Goal: Task Accomplishment & Management: Manage account settings

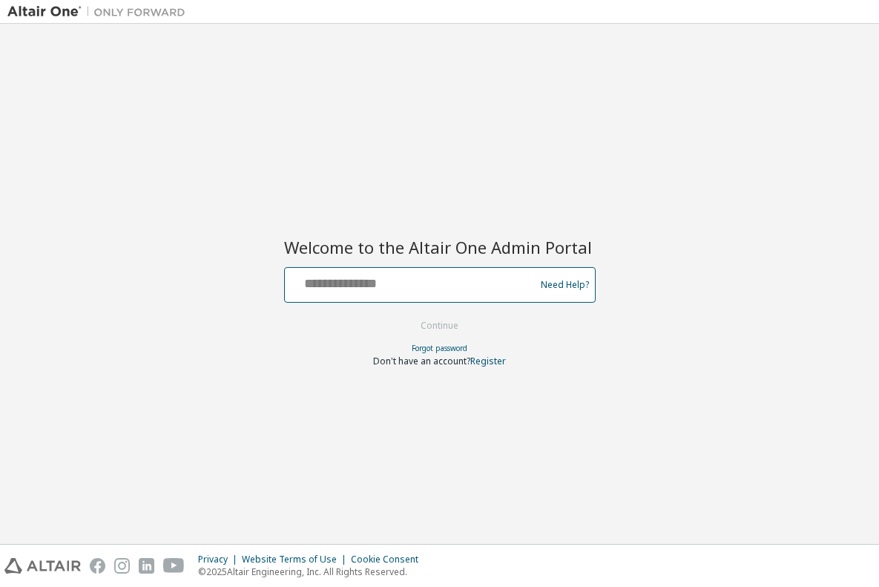
drag, startPoint x: 307, startPoint y: 286, endPoint x: 345, endPoint y: 284, distance: 38.6
click at [307, 285] on input "text" at bounding box center [412, 282] width 243 height 22
type input "**********"
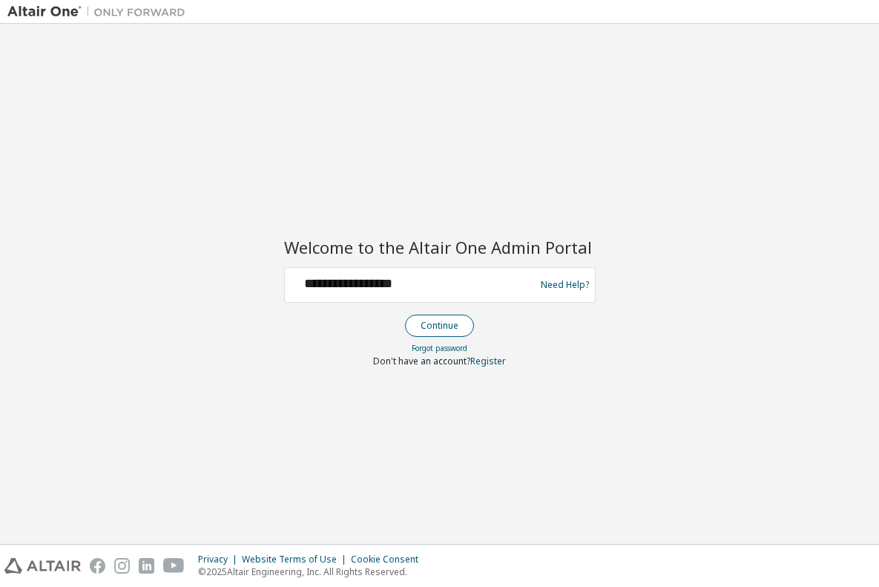
click at [444, 327] on button "Continue" at bounding box center [439, 326] width 69 height 22
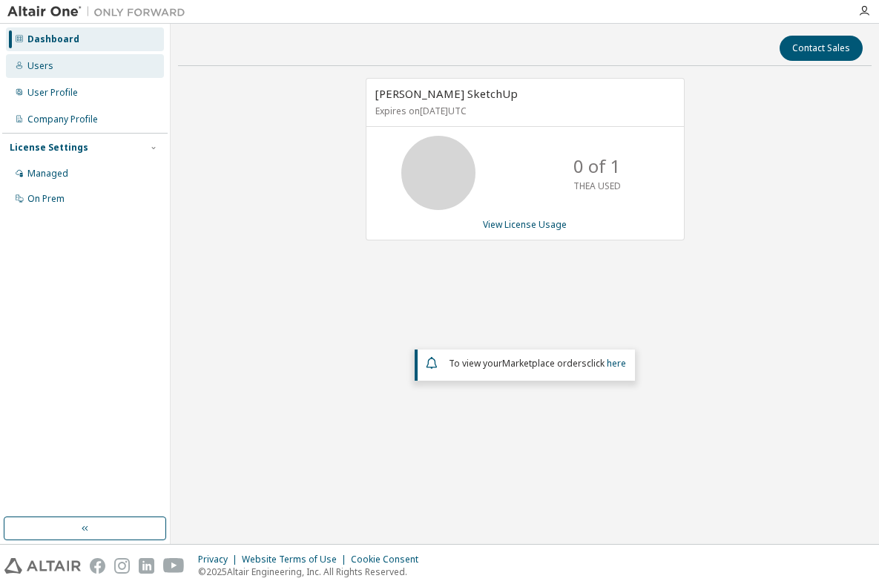
click at [39, 67] on div "Users" at bounding box center [40, 66] width 26 height 12
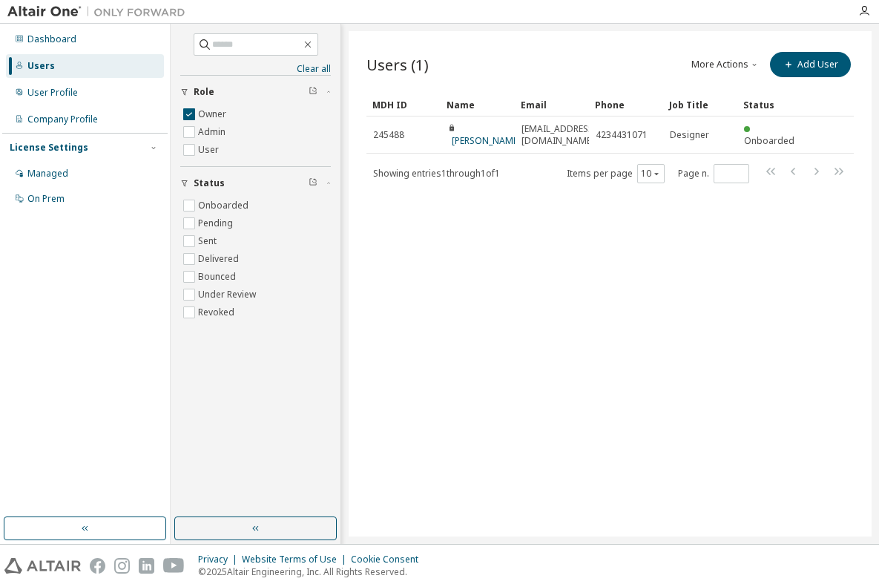
click at [50, 174] on div "Managed" at bounding box center [47, 174] width 41 height 12
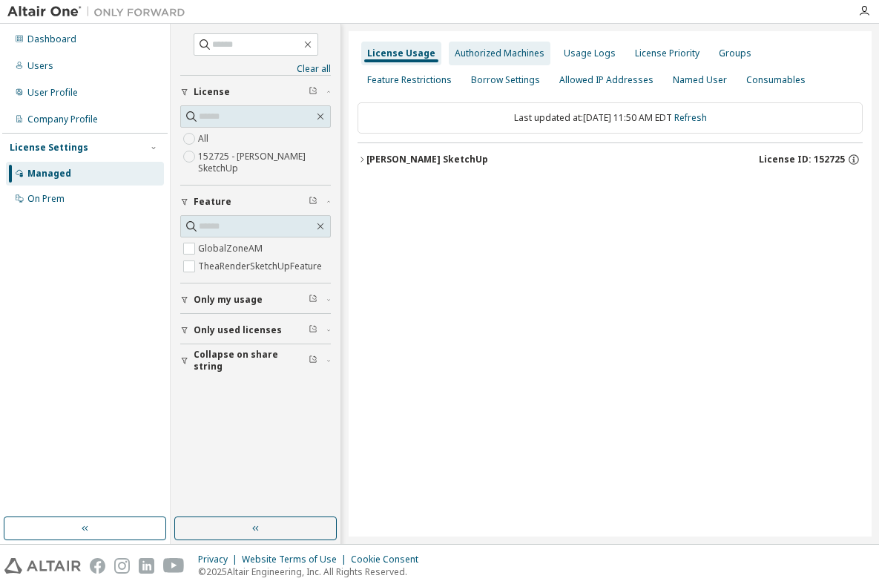
click at [492, 50] on div "Authorized Machines" at bounding box center [500, 53] width 90 height 12
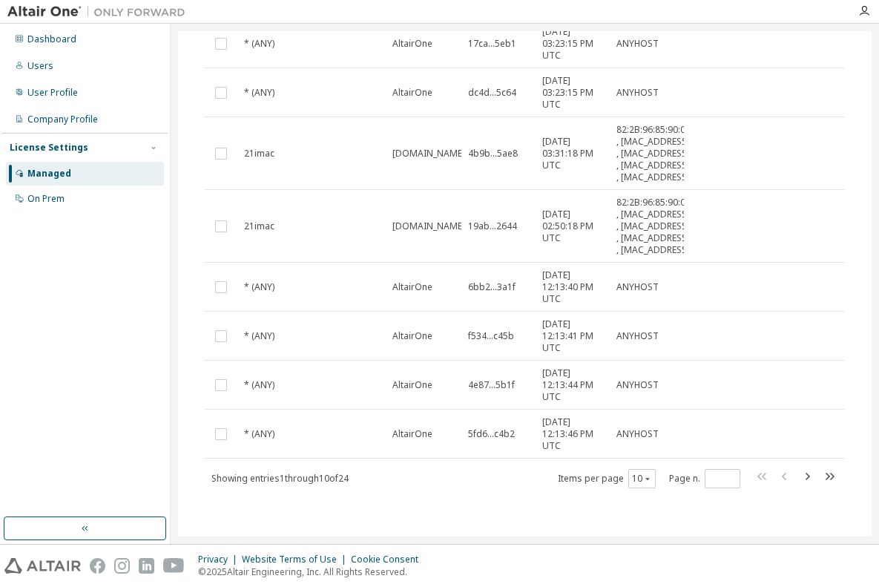
scroll to position [413, 0]
click at [806, 476] on icon "button" at bounding box center [808, 476] width 4 height 7
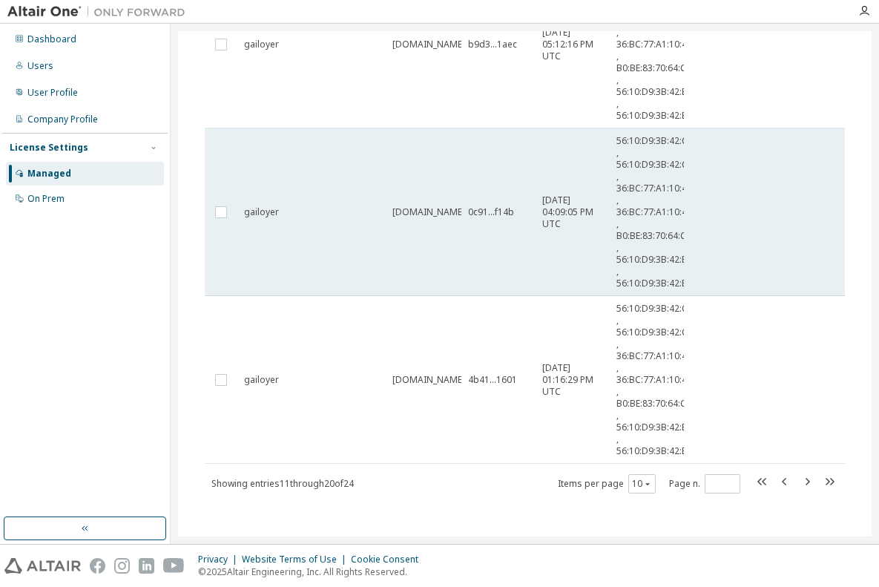
scroll to position [865, 0]
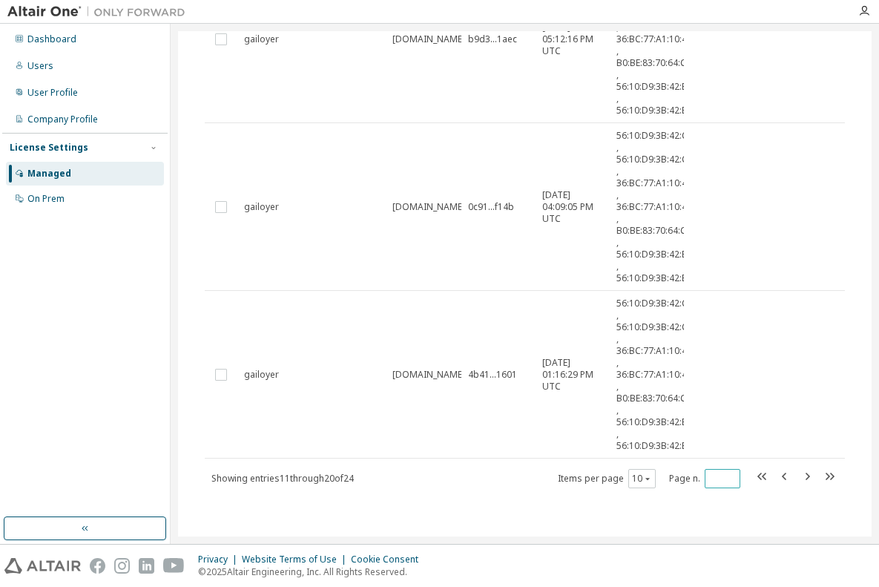
click at [720, 482] on input "*" at bounding box center [723, 479] width 28 height 12
type input "*"
click at [719, 476] on input "*" at bounding box center [723, 479] width 28 height 12
click at [39, 199] on div "On Prem" at bounding box center [45, 199] width 37 height 12
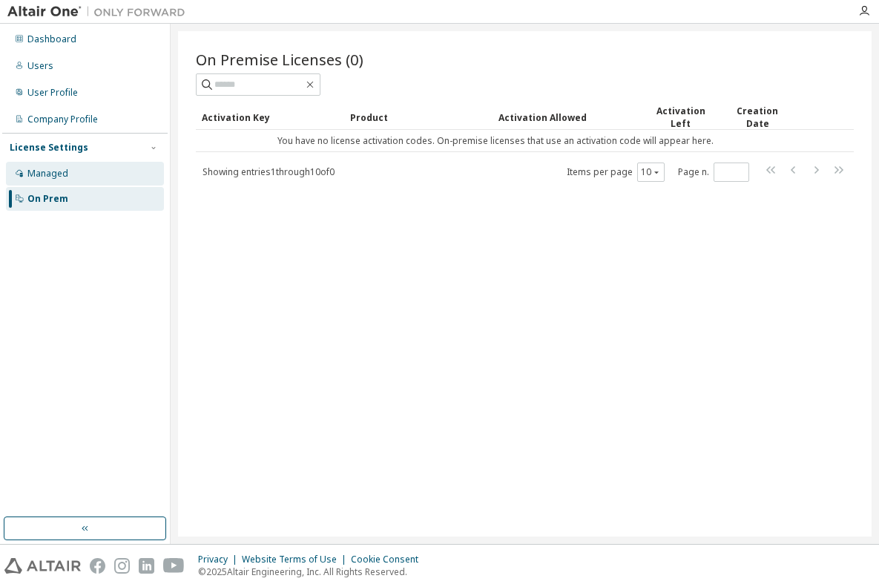
click at [43, 175] on div "Managed" at bounding box center [47, 174] width 41 height 12
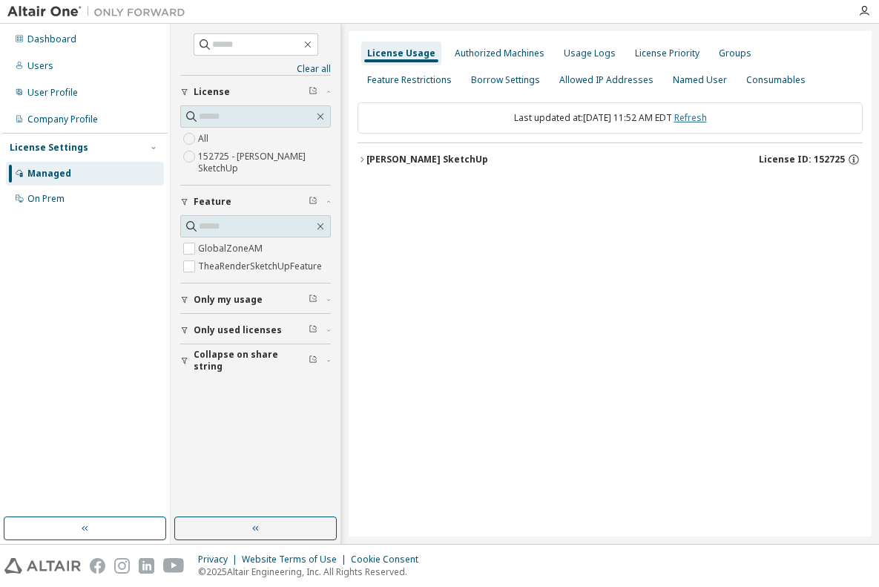
click at [707, 119] on link "Refresh" at bounding box center [691, 117] width 33 height 13
click at [242, 300] on span "Only my usage" at bounding box center [228, 300] width 69 height 12
click at [328, 174] on label "152725 - Thea Render SketchUp" at bounding box center [264, 163] width 133 height 30
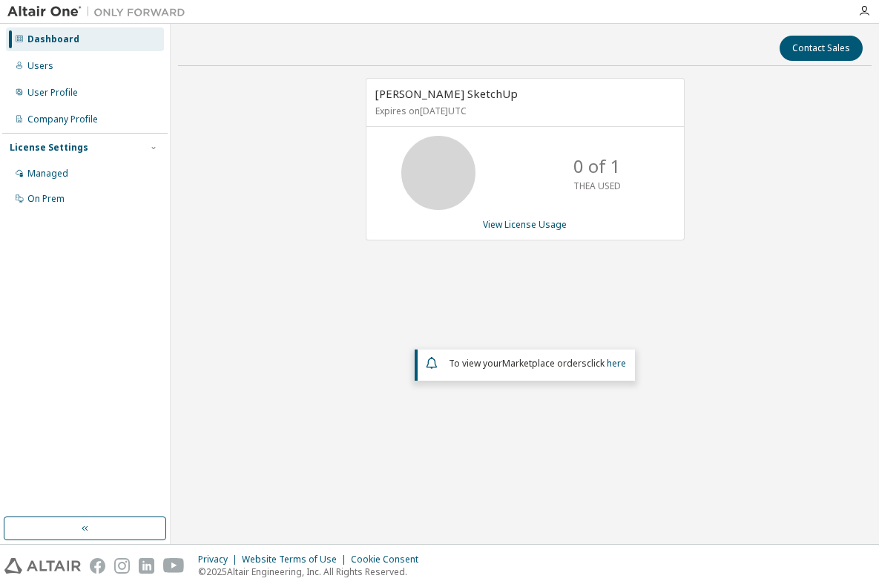
click at [443, 167] on icon at bounding box center [438, 172] width 37 height 37
click at [580, 171] on p "0 of 1" at bounding box center [597, 166] width 47 height 25
click at [62, 37] on div "Dashboard" at bounding box center [53, 39] width 52 height 12
click at [59, 40] on div "Dashboard" at bounding box center [53, 39] width 52 height 12
click at [502, 225] on link "View License Usage" at bounding box center [525, 224] width 84 height 13
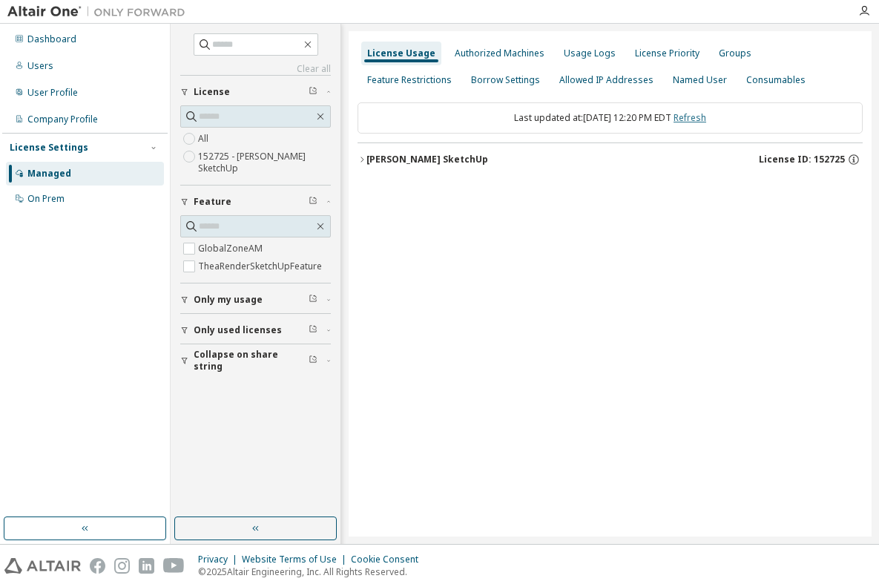
click at [705, 117] on link "Refresh" at bounding box center [690, 117] width 33 height 13
click at [204, 90] on span "License" at bounding box center [212, 92] width 36 height 12
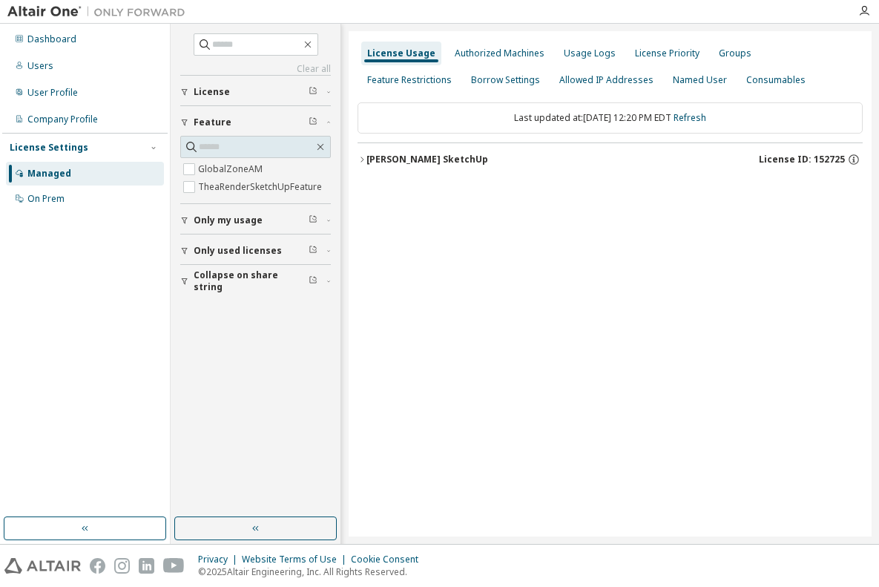
click at [204, 90] on span "License" at bounding box center [212, 92] width 36 height 12
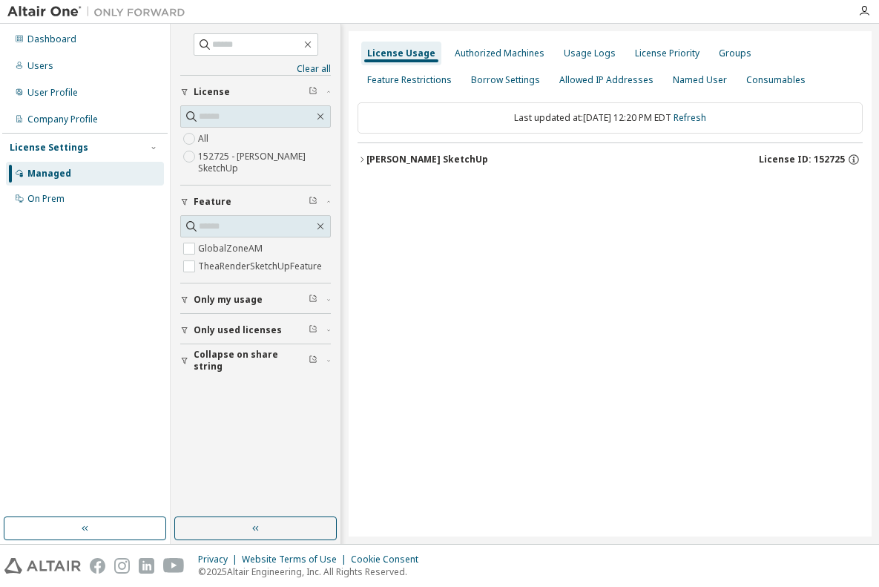
click at [408, 160] on div "[PERSON_NAME] SketchUp" at bounding box center [428, 160] width 122 height 12
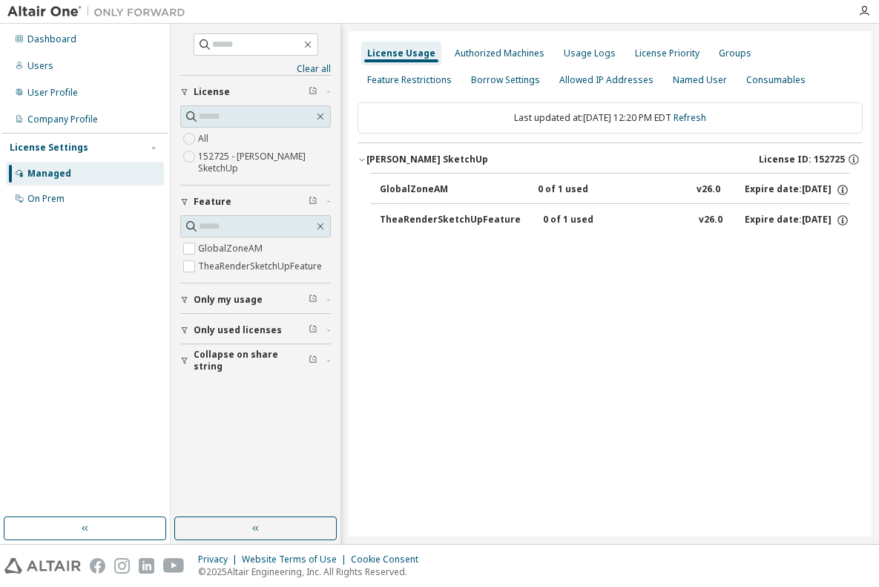
click at [538, 189] on div "0 of 1 used" at bounding box center [605, 189] width 134 height 13
click at [572, 190] on div "0 of 1 used" at bounding box center [605, 189] width 134 height 13
click at [845, 190] on icon "button" at bounding box center [842, 189] width 13 height 13
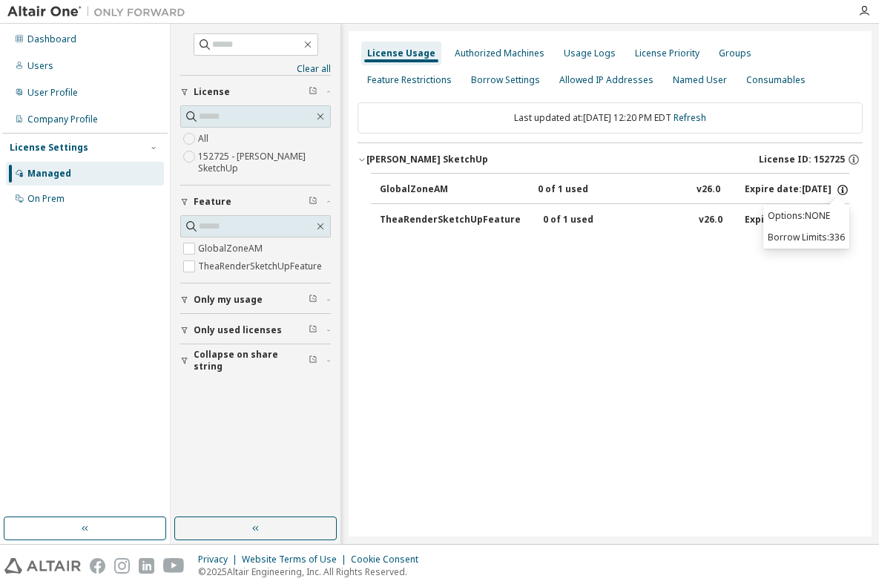
click at [845, 190] on icon "button" at bounding box center [842, 189] width 13 height 13
click at [856, 159] on icon "button" at bounding box center [854, 159] width 13 height 13
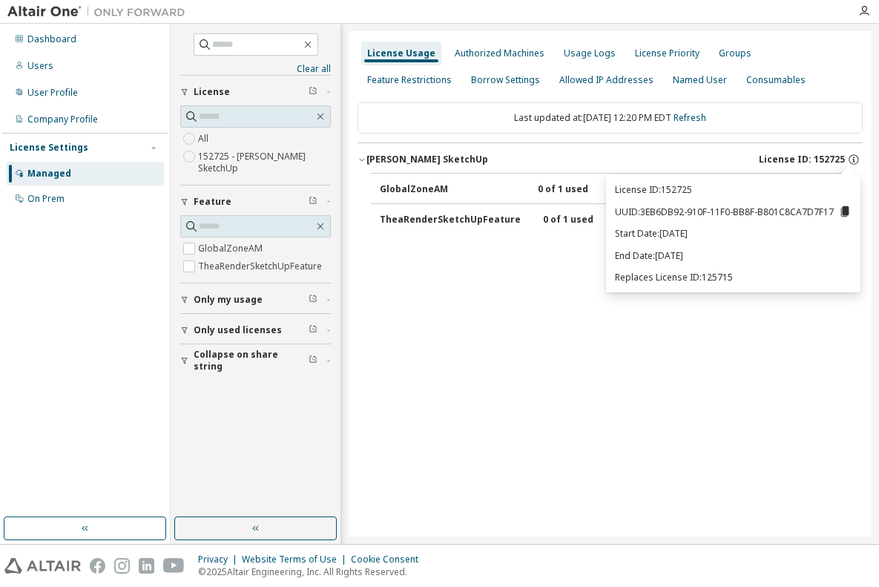
click at [848, 209] on icon at bounding box center [846, 211] width 8 height 10
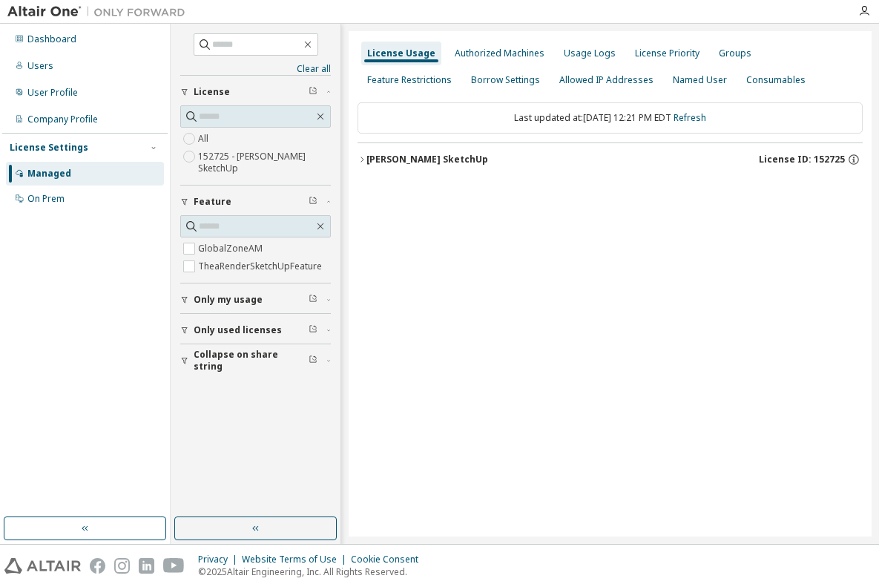
click at [783, 160] on span "License ID: 152725" at bounding box center [802, 160] width 86 height 12
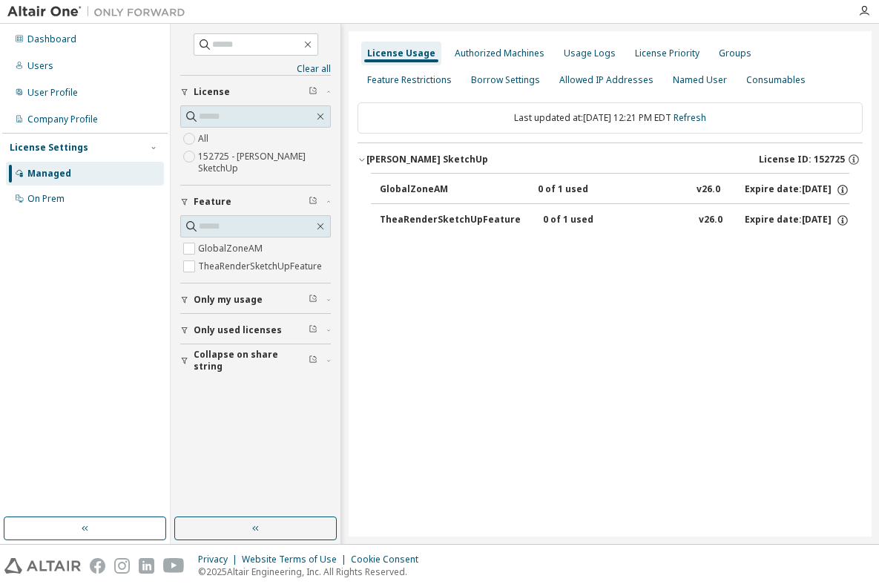
click at [550, 191] on div "0 of 1 used" at bounding box center [605, 189] width 134 height 13
click at [544, 218] on div "0 of 1 used" at bounding box center [610, 220] width 134 height 13
click at [315, 299] on icon "button" at bounding box center [313, 298] width 9 height 9
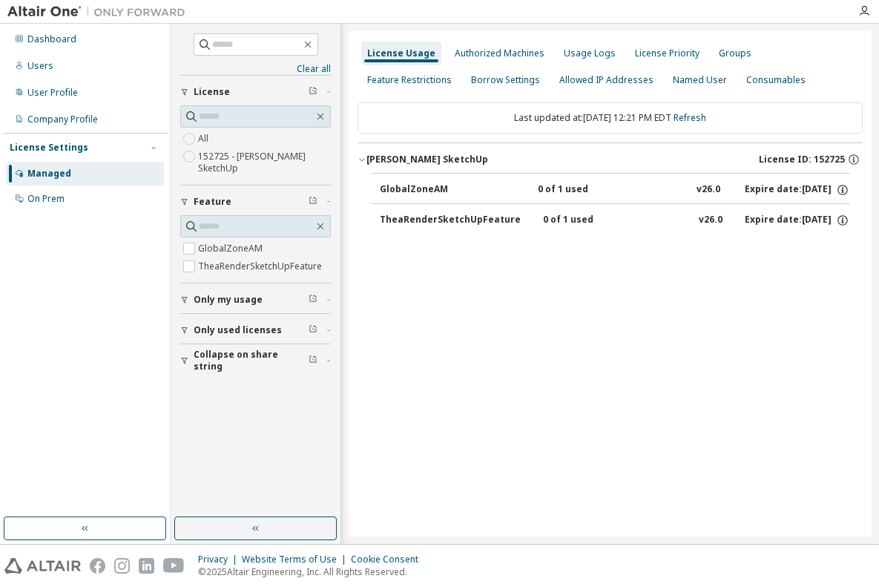
click at [314, 297] on icon "button" at bounding box center [313, 298] width 9 height 9
click at [243, 299] on span "Only my usage" at bounding box center [228, 300] width 69 height 12
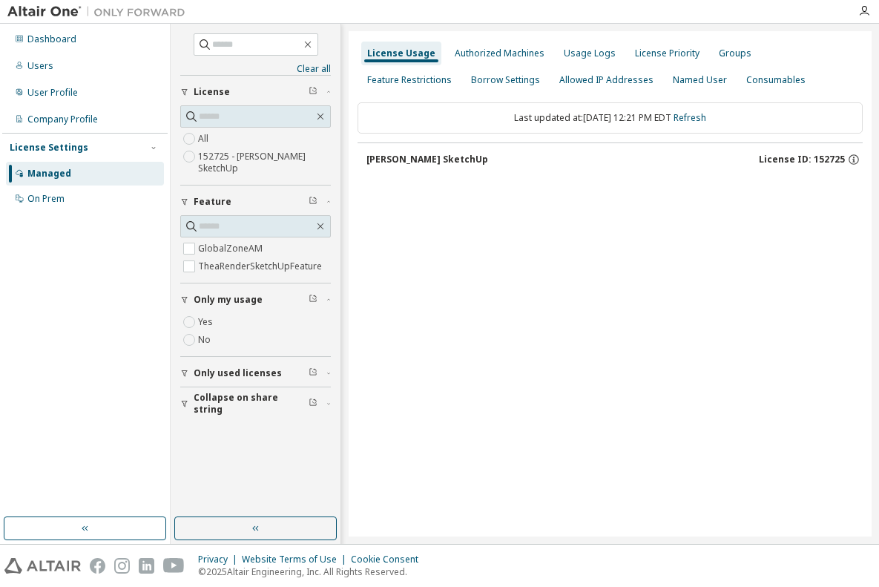
click at [790, 160] on span "License ID: 152725" at bounding box center [802, 160] width 86 height 12
click at [403, 160] on div "[PERSON_NAME] SketchUp" at bounding box center [428, 160] width 122 height 12
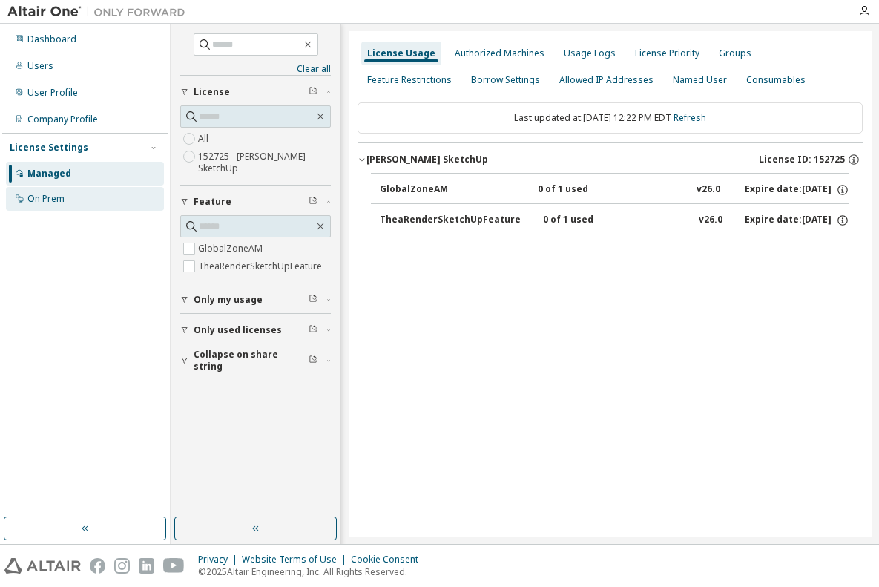
click at [42, 200] on div "On Prem" at bounding box center [45, 199] width 37 height 12
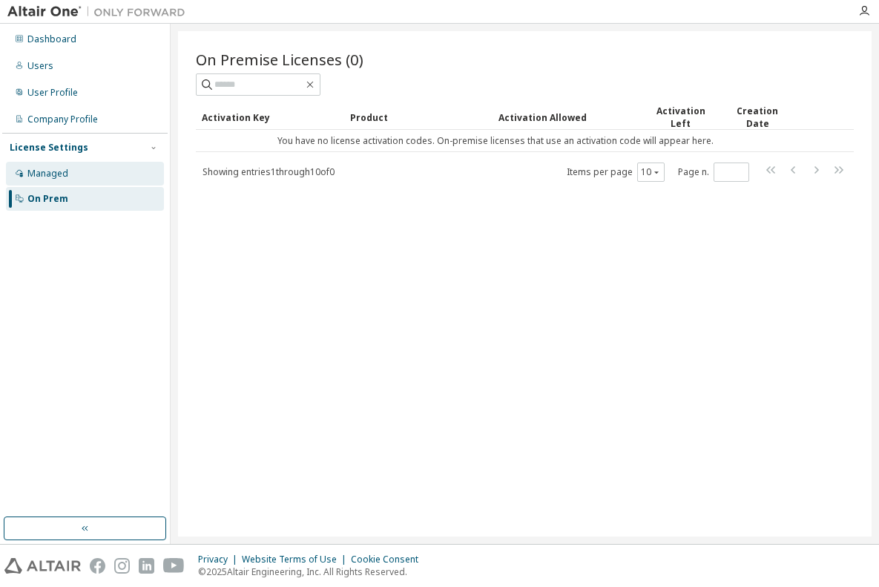
click at [33, 171] on div "Managed" at bounding box center [47, 174] width 41 height 12
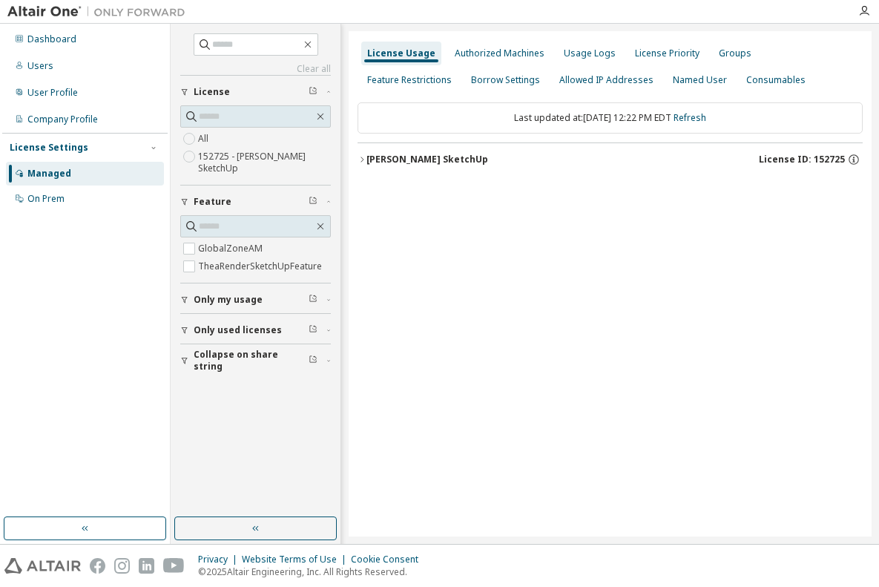
click at [210, 93] on span "License" at bounding box center [212, 92] width 36 height 12
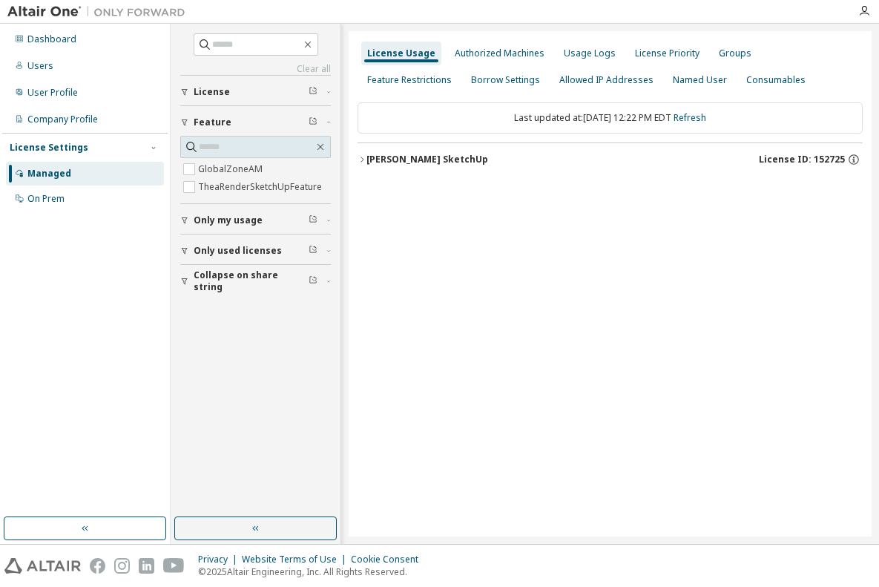
click at [210, 93] on span "License" at bounding box center [212, 92] width 36 height 12
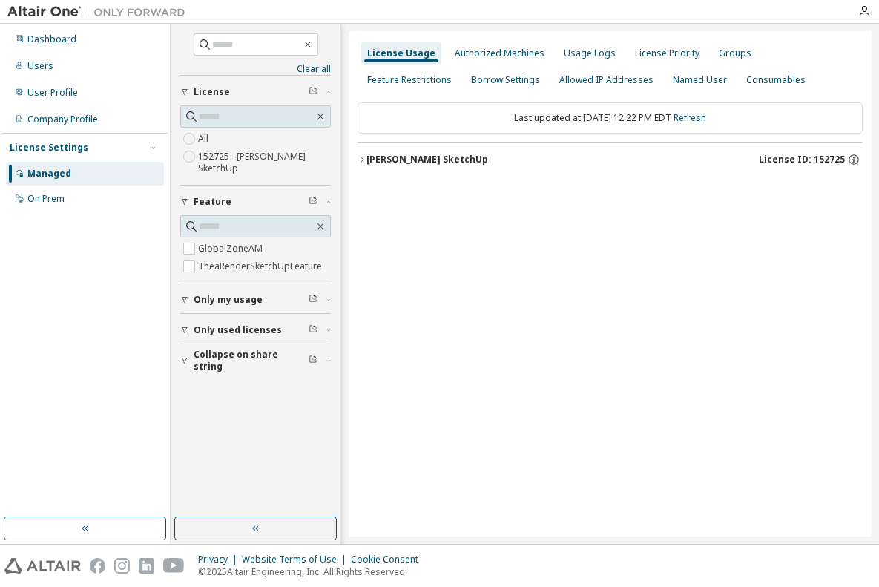
click at [397, 158] on div "[PERSON_NAME] SketchUp" at bounding box center [428, 160] width 122 height 12
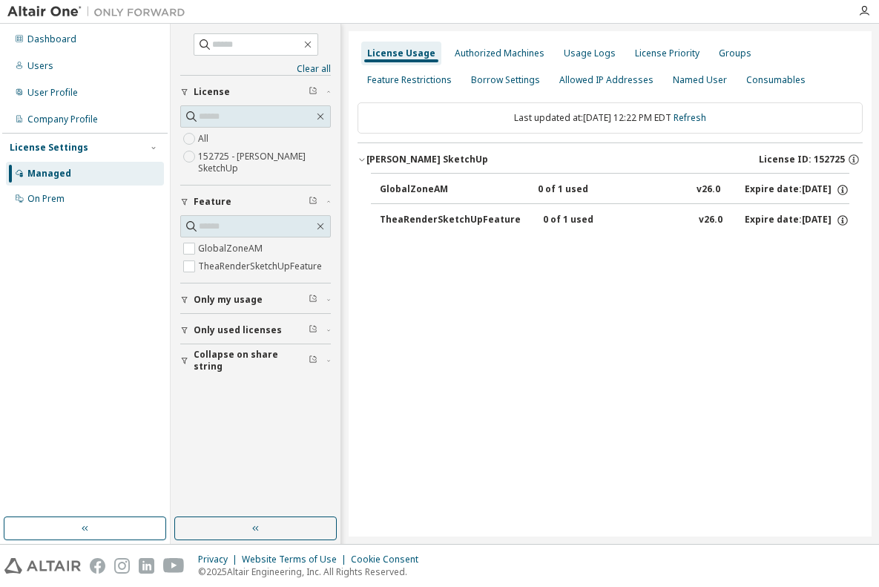
click at [397, 158] on div "[PERSON_NAME] SketchUp" at bounding box center [428, 160] width 122 height 12
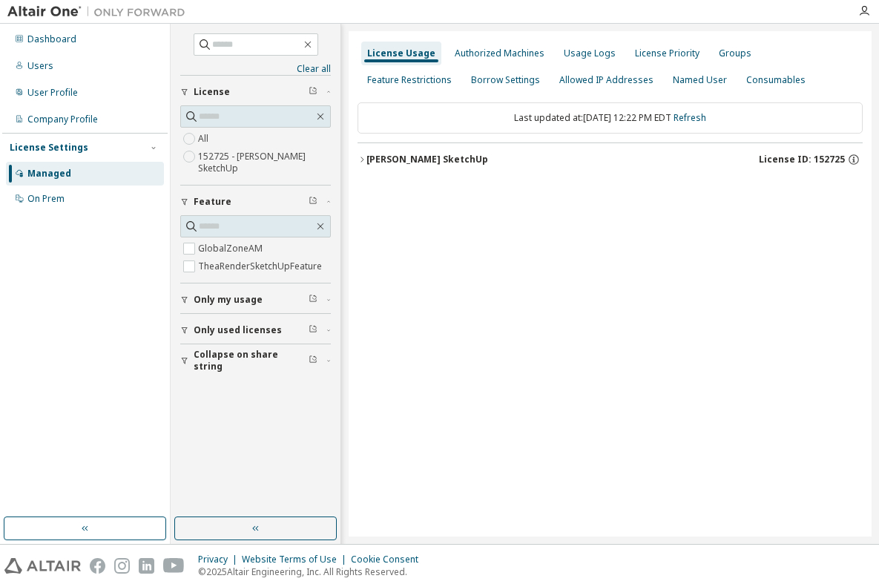
click at [397, 158] on div "[PERSON_NAME] SketchUp" at bounding box center [428, 160] width 122 height 12
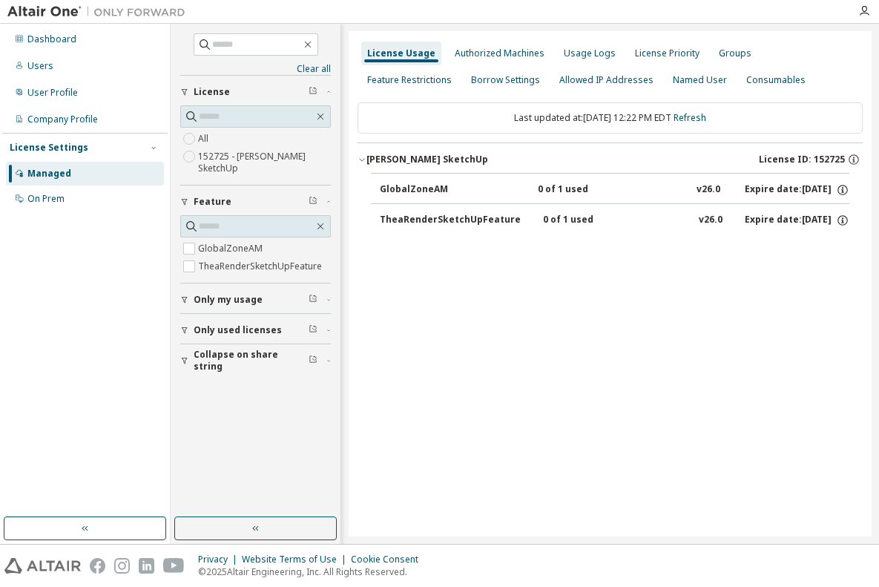
click at [548, 188] on div "0 of 1 used" at bounding box center [605, 189] width 134 height 13
click at [703, 189] on div "v26.0" at bounding box center [709, 189] width 24 height 13
click at [761, 191] on div "Expire date: [DATE]" at bounding box center [797, 189] width 105 height 13
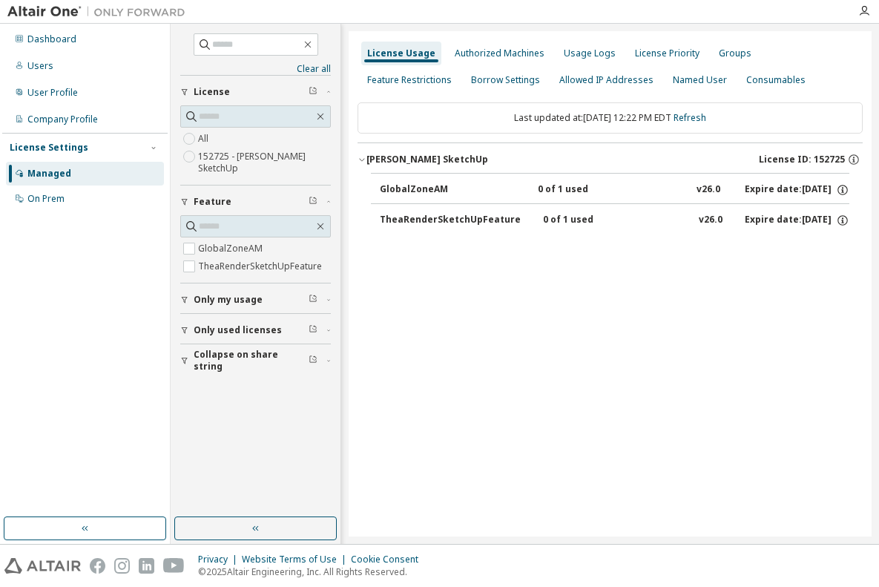
click at [761, 191] on div "Expire date: [DATE]" at bounding box center [797, 189] width 105 height 13
click at [843, 187] on icon "button" at bounding box center [842, 189] width 13 height 13
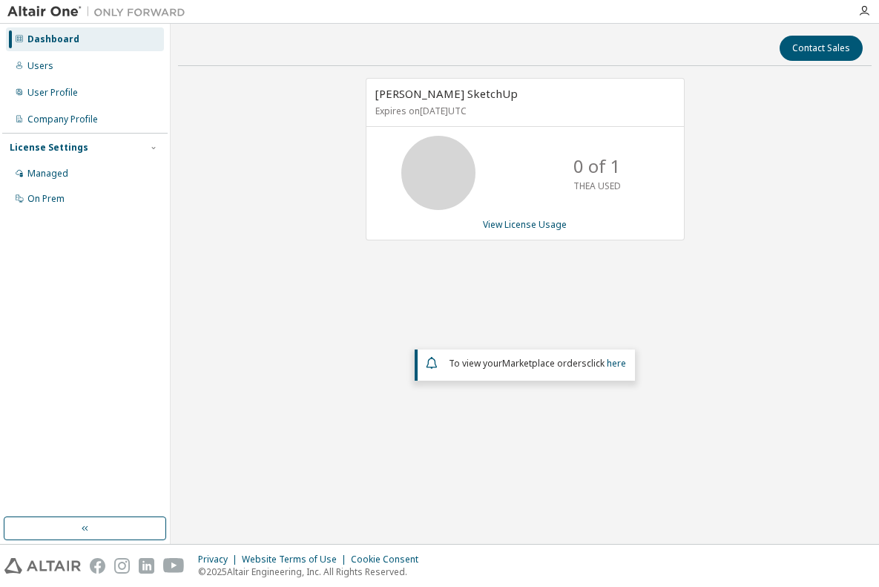
click at [453, 168] on icon at bounding box center [438, 172] width 37 height 37
click at [54, 39] on div "Dashboard" at bounding box center [53, 39] width 52 height 12
click at [51, 176] on div "Managed" at bounding box center [47, 174] width 41 height 12
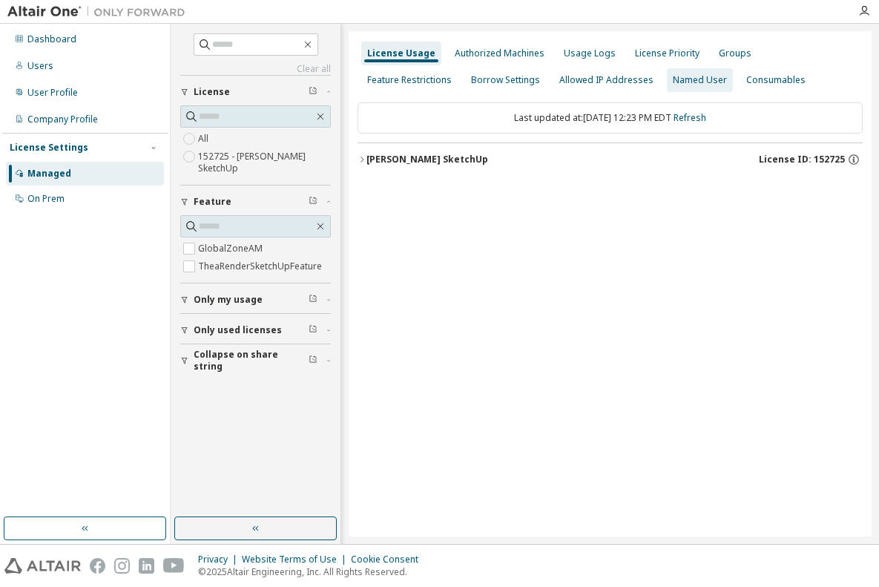
click at [673, 80] on div "Named User" at bounding box center [700, 80] width 54 height 12
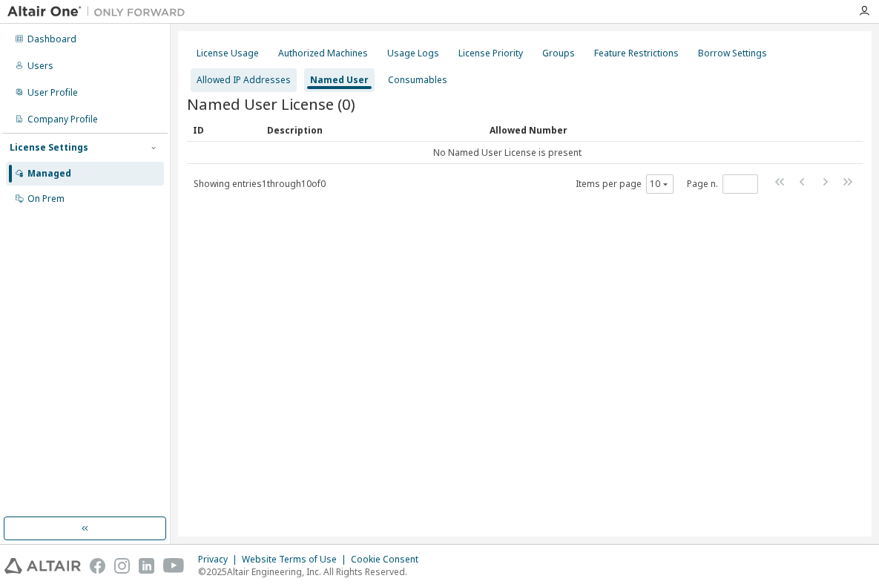
click at [236, 80] on div "Allowed IP Addresses" at bounding box center [244, 80] width 94 height 12
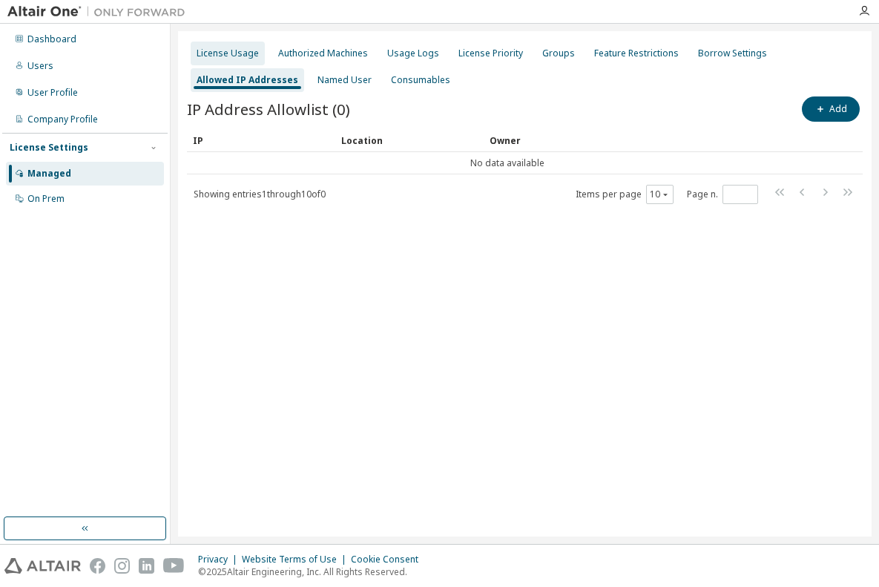
click at [232, 52] on div "License Usage" at bounding box center [228, 53] width 62 height 12
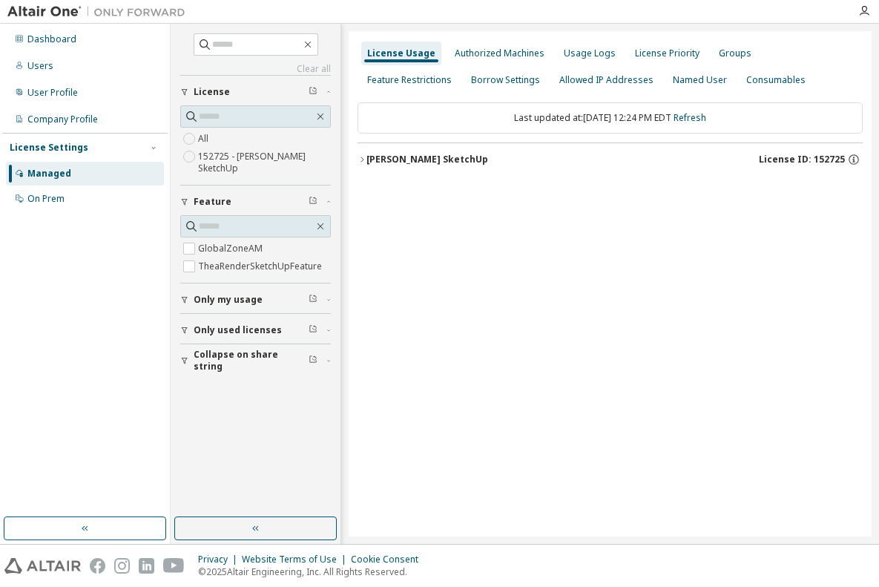
click at [394, 161] on div "[PERSON_NAME] SketchUp" at bounding box center [428, 160] width 122 height 12
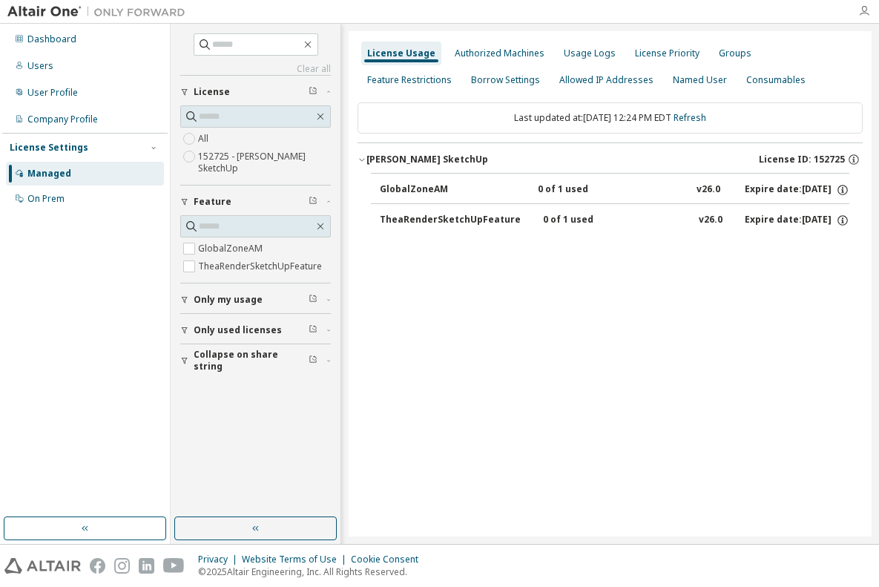
click at [862, 13] on icon "button" at bounding box center [865, 11] width 12 height 12
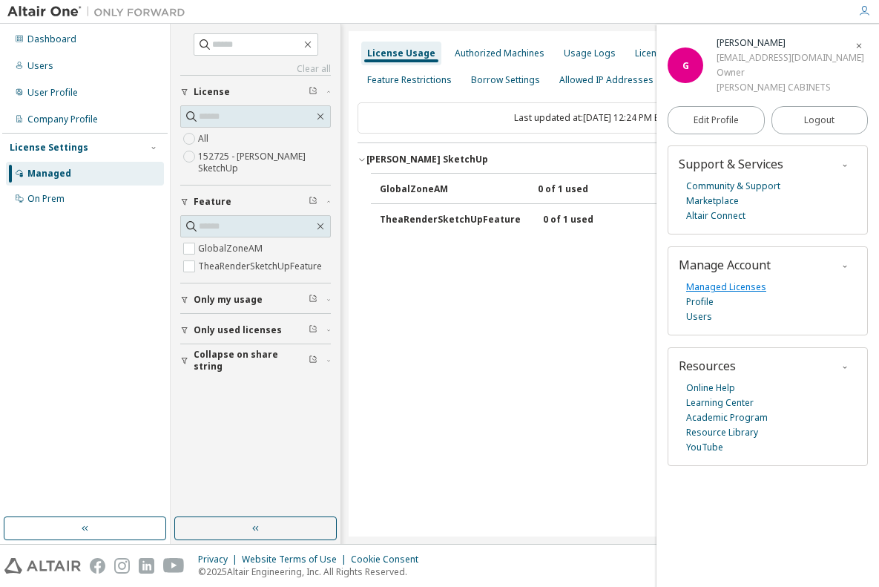
click at [724, 287] on link "Managed Licenses" at bounding box center [727, 287] width 80 height 15
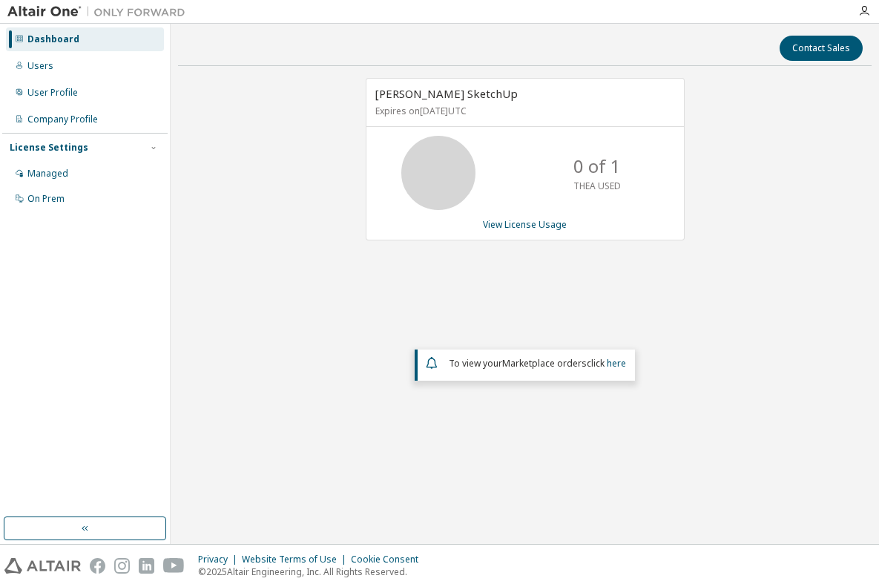
click at [278, 166] on div "Thea Render SketchUp Expires on November 7, 2025 UTC 0 of 1 THEA USED View Lice…" at bounding box center [525, 268] width 694 height 381
click at [810, 48] on button "Contact Sales" at bounding box center [821, 48] width 83 height 25
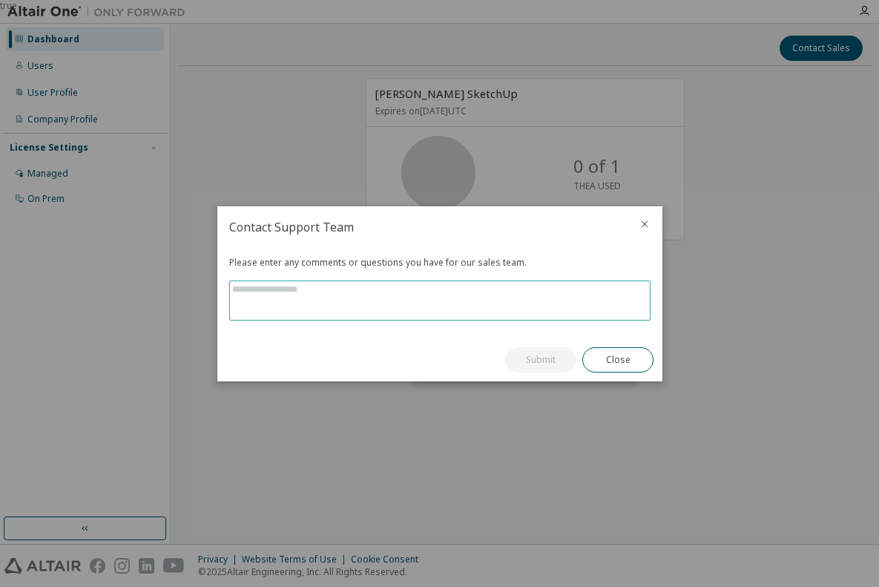
click at [237, 283] on textarea at bounding box center [440, 300] width 420 height 39
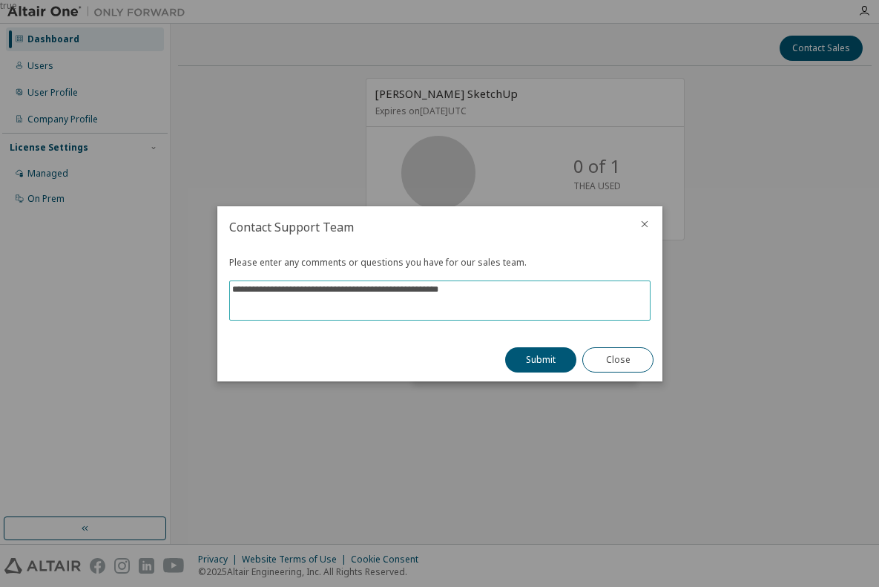
click at [415, 284] on textarea "**********" at bounding box center [440, 300] width 420 height 39
drag, startPoint x: 520, startPoint y: 284, endPoint x: 548, endPoint y: 284, distance: 28.9
click at [548, 284] on textarea "**********" at bounding box center [440, 300] width 420 height 39
type textarea "**********"
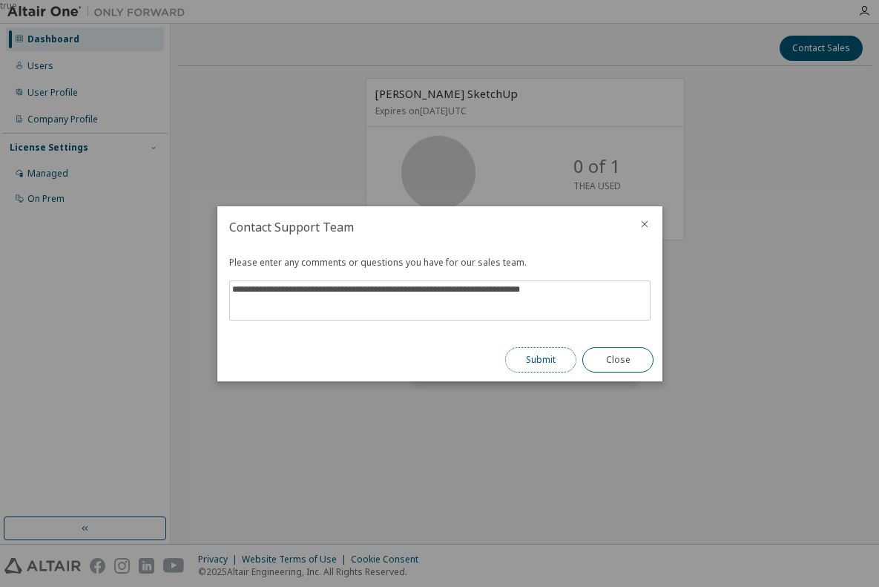
click at [552, 350] on button "Submit" at bounding box center [540, 359] width 71 height 25
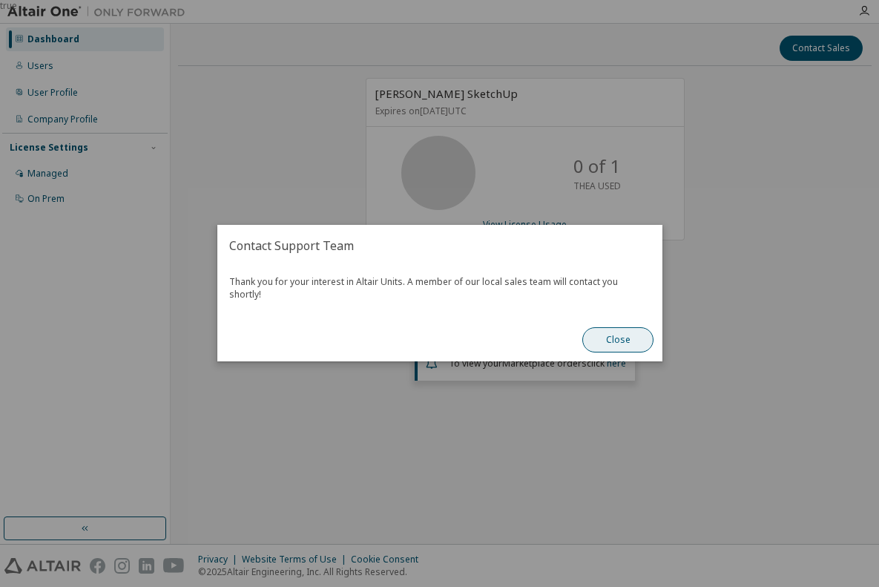
click at [620, 335] on button "Close" at bounding box center [618, 340] width 71 height 25
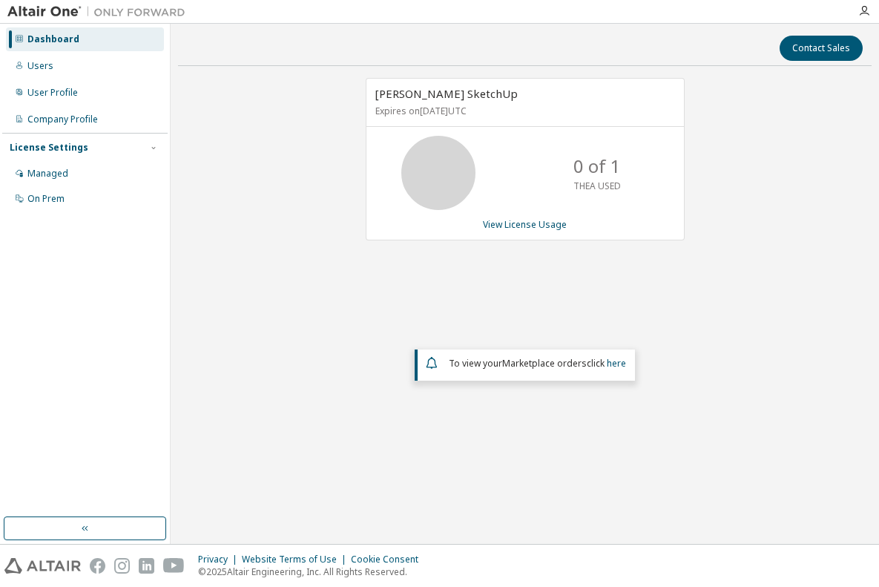
click at [439, 185] on icon at bounding box center [438, 172] width 37 height 37
click at [577, 168] on p "0 of 1" at bounding box center [597, 166] width 47 height 25
click at [578, 168] on p "0 of 1" at bounding box center [597, 166] width 47 height 25
click at [404, 112] on p "Expires on November 7, 2025 UTC" at bounding box center [524, 111] width 296 height 13
click at [436, 179] on icon at bounding box center [438, 172] width 37 height 37
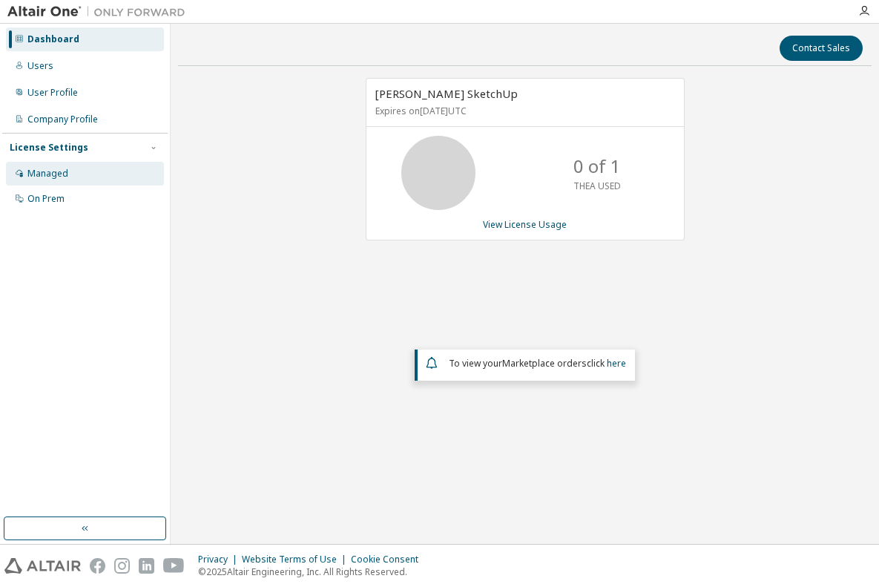
click at [39, 175] on div "Managed" at bounding box center [47, 174] width 41 height 12
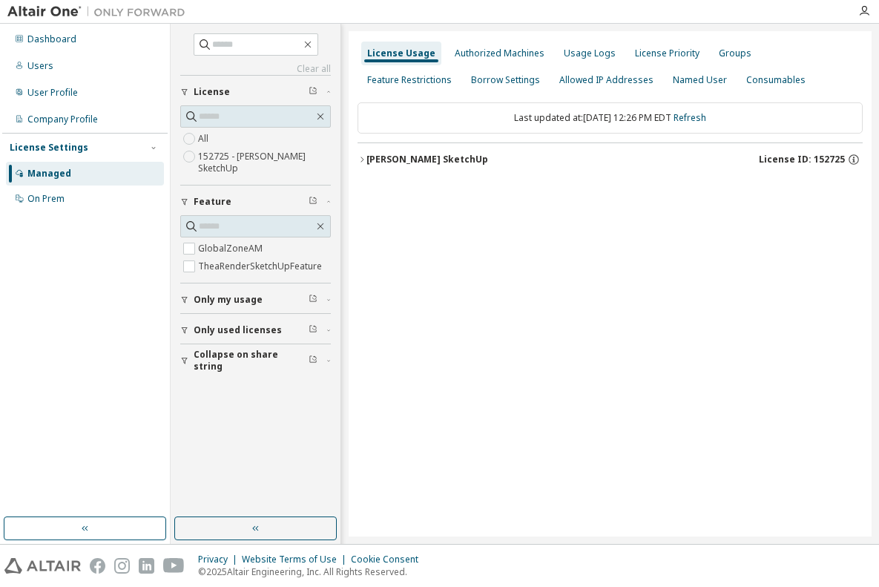
click at [776, 158] on span "License ID: 152725" at bounding box center [802, 160] width 86 height 12
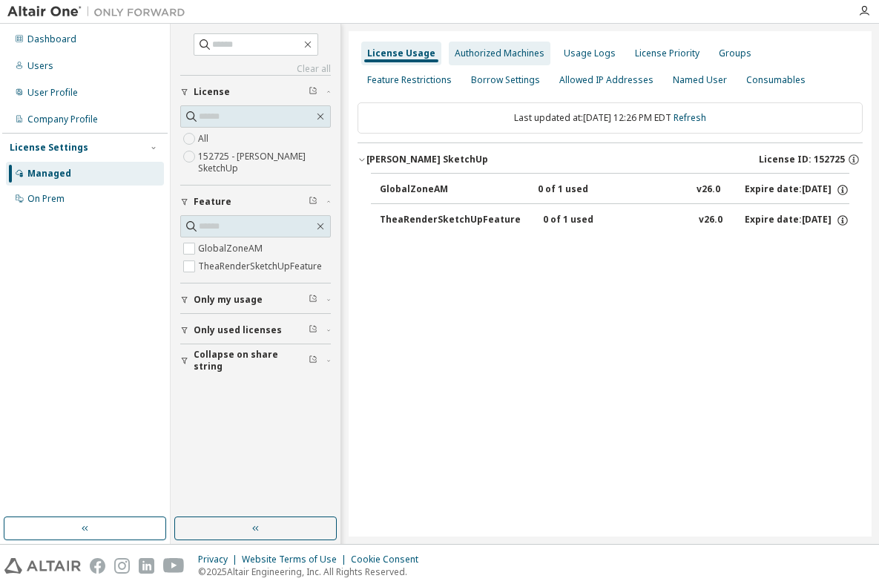
click at [484, 52] on div "Authorized Machines" at bounding box center [500, 53] width 90 height 12
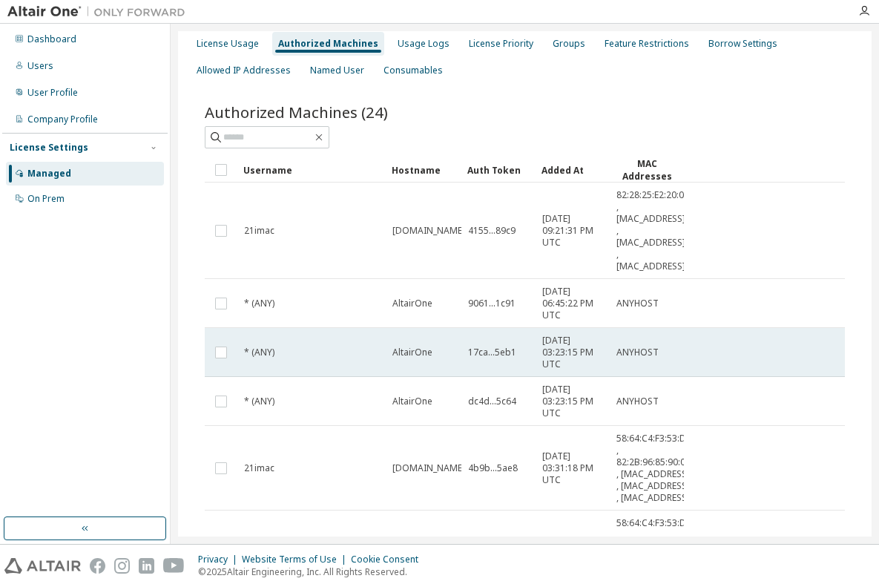
scroll to position [413, 0]
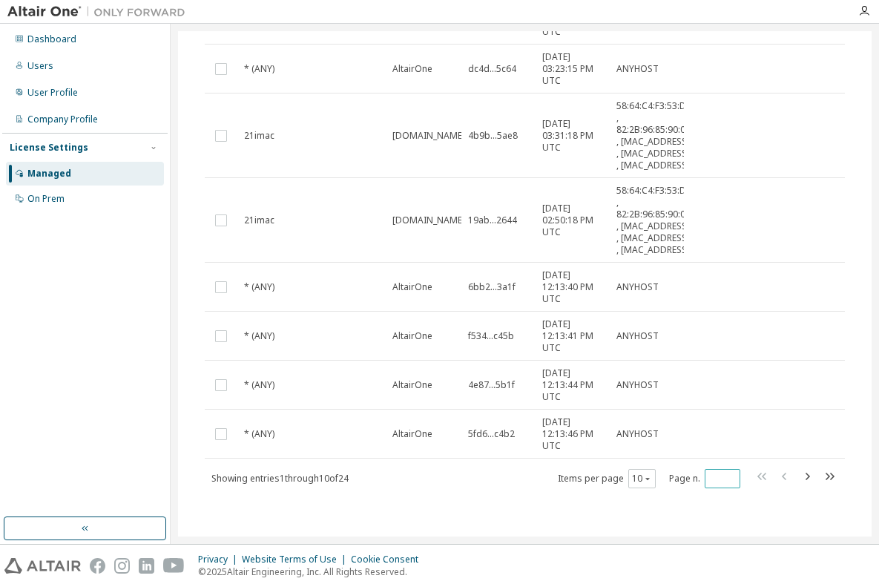
click at [719, 483] on input "*" at bounding box center [723, 479] width 28 height 12
click at [719, 483] on input "**" at bounding box center [723, 479] width 28 height 12
click at [719, 475] on input "*" at bounding box center [723, 479] width 28 height 12
click at [718, 482] on input "**" at bounding box center [723, 479] width 28 height 12
click at [799, 476] on icon "button" at bounding box center [808, 477] width 18 height 18
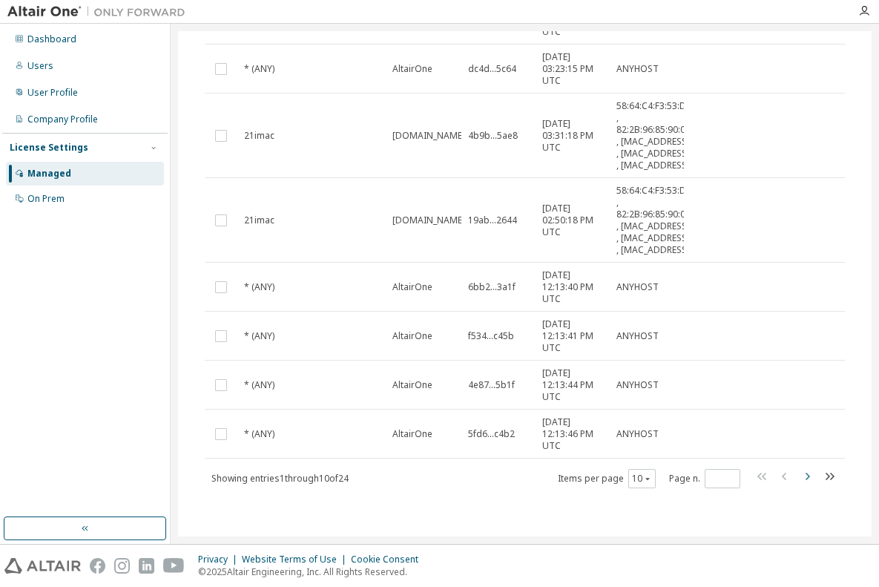
type input "*"
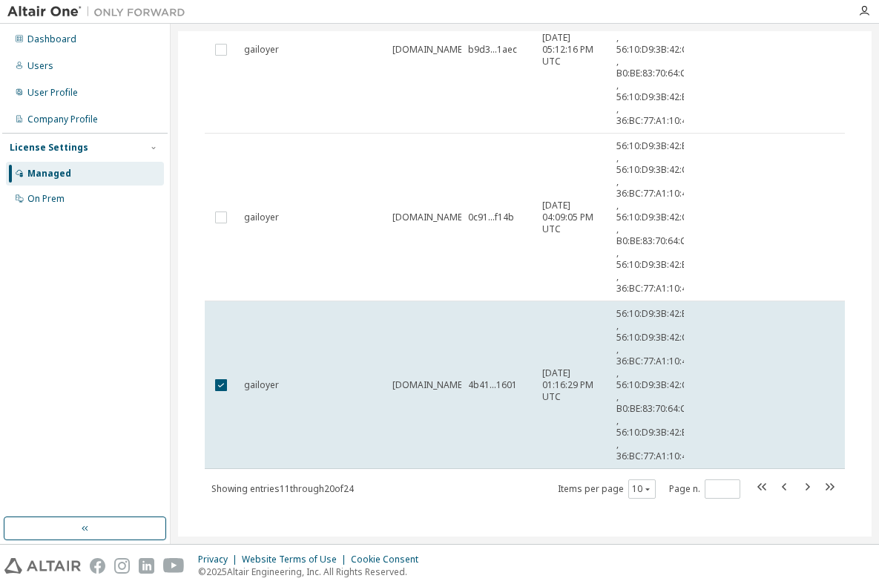
scroll to position [875, 0]
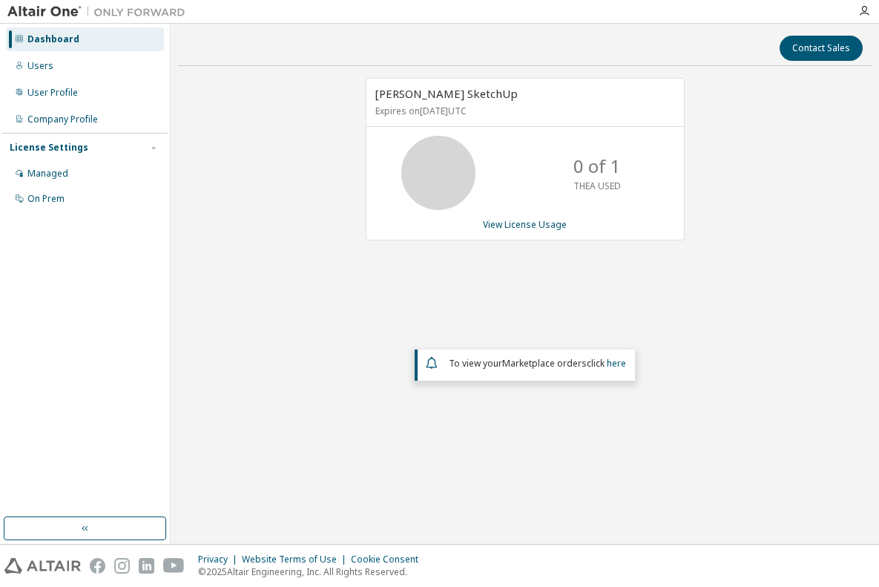
click at [229, 92] on div "[PERSON_NAME] SketchUp Expires on [DATE] UTC 0 of 1 THEA USED View License Usag…" at bounding box center [525, 268] width 694 height 381
click at [57, 39] on div "Dashboard" at bounding box center [53, 39] width 52 height 12
click at [505, 223] on link "View License Usage" at bounding box center [525, 224] width 84 height 13
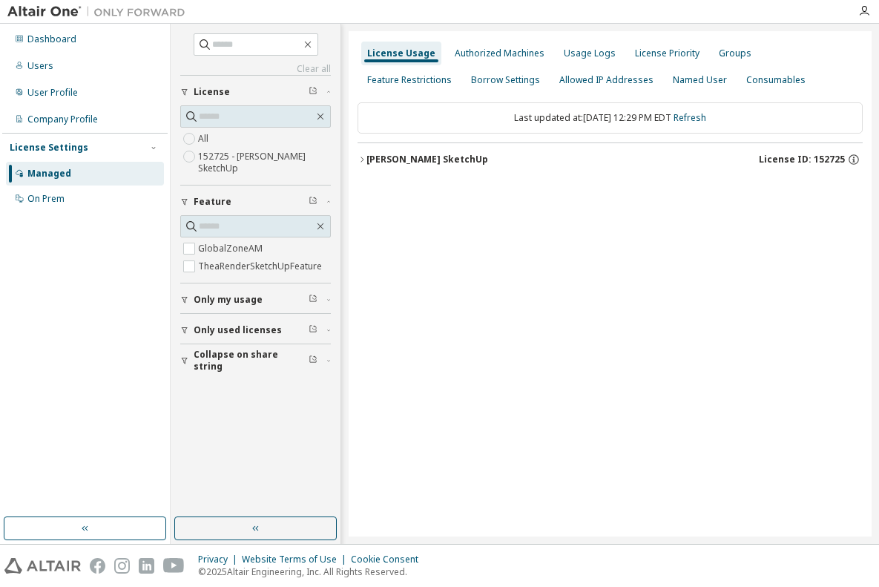
click at [436, 153] on div "[PERSON_NAME] SketchUp License ID: 152725" at bounding box center [615, 159] width 497 height 13
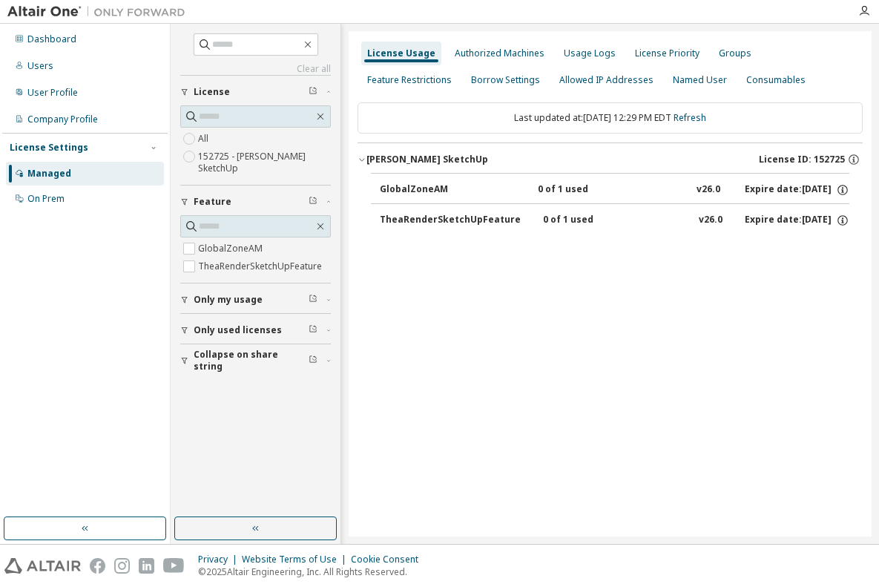
click at [538, 188] on div "0 of 1 used" at bounding box center [605, 189] width 134 height 13
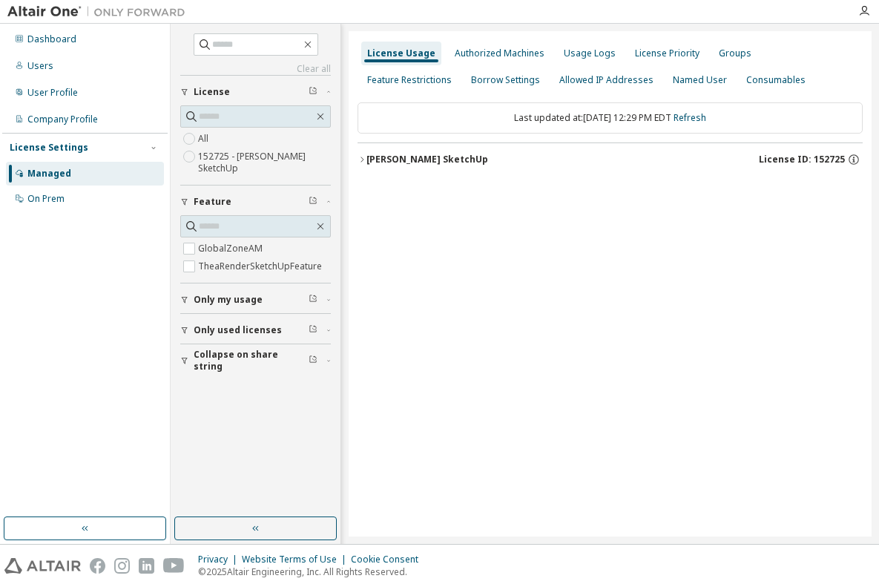
click at [443, 160] on div "[PERSON_NAME] SketchUp" at bounding box center [428, 160] width 122 height 12
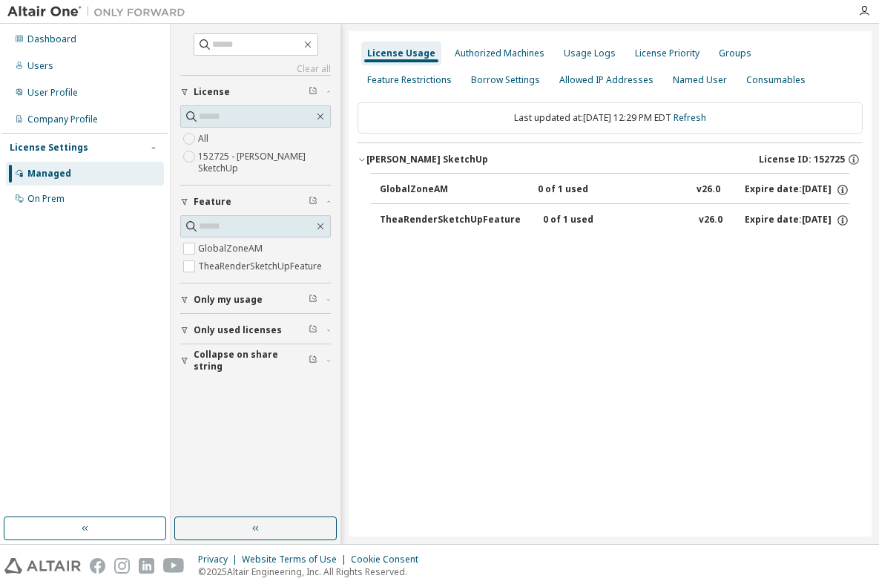
click at [217, 330] on span "Only used licenses" at bounding box center [238, 330] width 88 height 12
click at [511, 367] on div "License Usage Authorized Machines Usage Logs License Priority Groups Feature Re…" at bounding box center [610, 283] width 523 height 505
click at [213, 91] on span "License" at bounding box center [212, 92] width 36 height 12
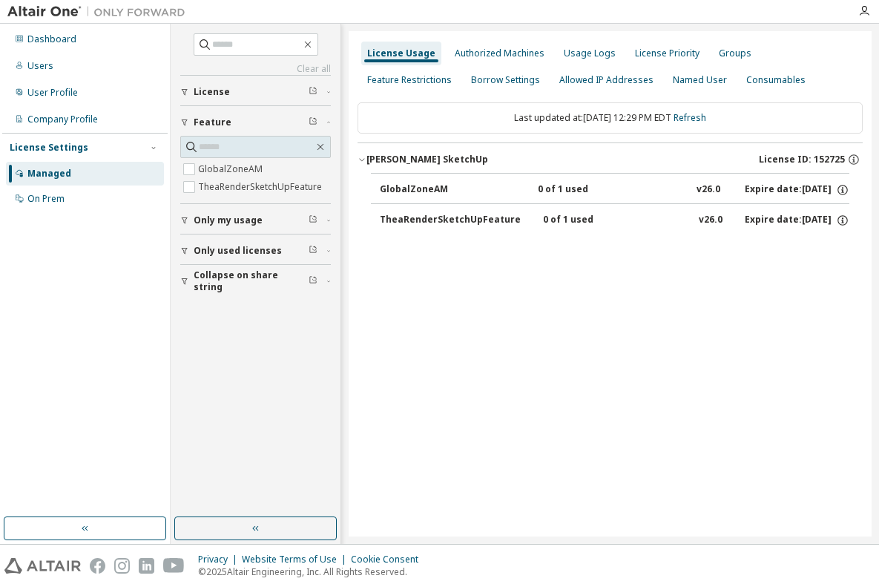
click at [213, 91] on span "License" at bounding box center [212, 92] width 36 height 12
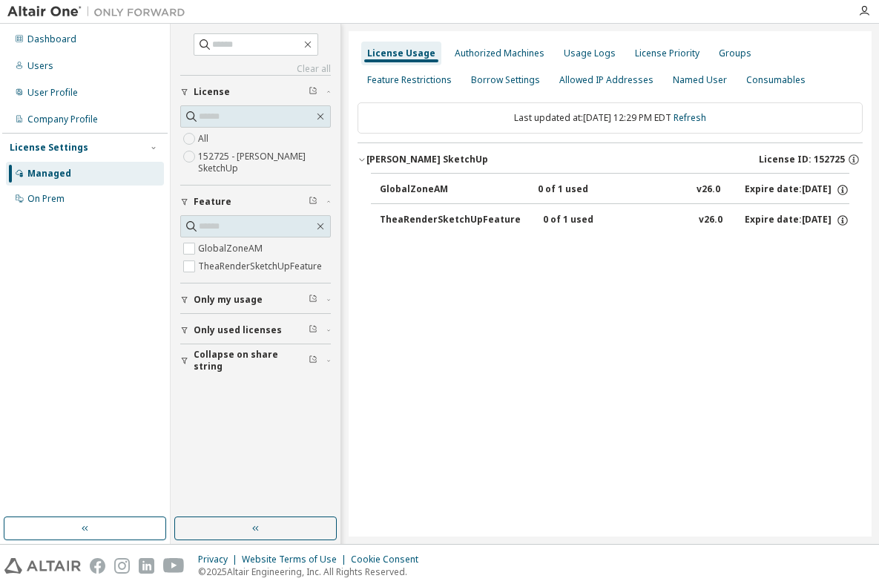
click at [316, 91] on icon "button" at bounding box center [313, 90] width 9 height 9
click at [435, 161] on div "[PERSON_NAME] SketchUp" at bounding box center [428, 160] width 122 height 12
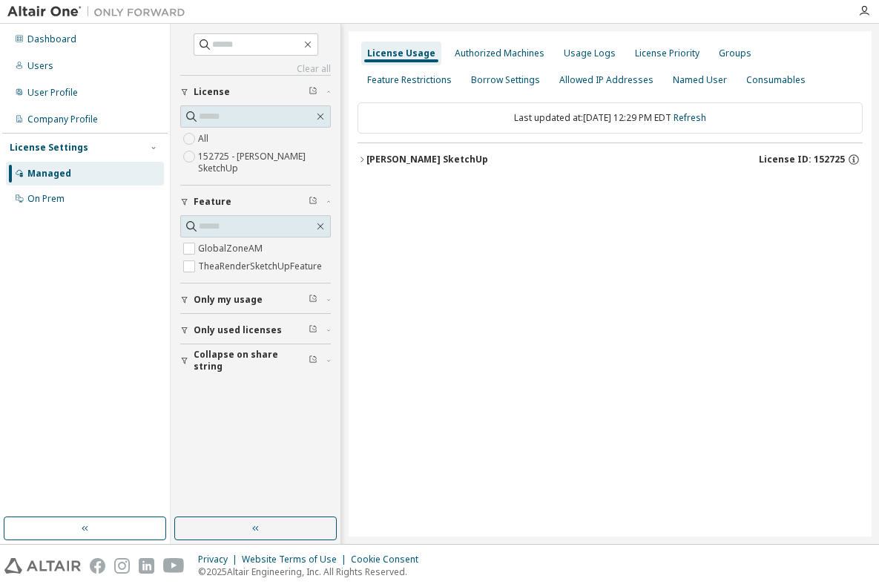
click at [435, 161] on div "[PERSON_NAME] SketchUp" at bounding box center [428, 160] width 122 height 12
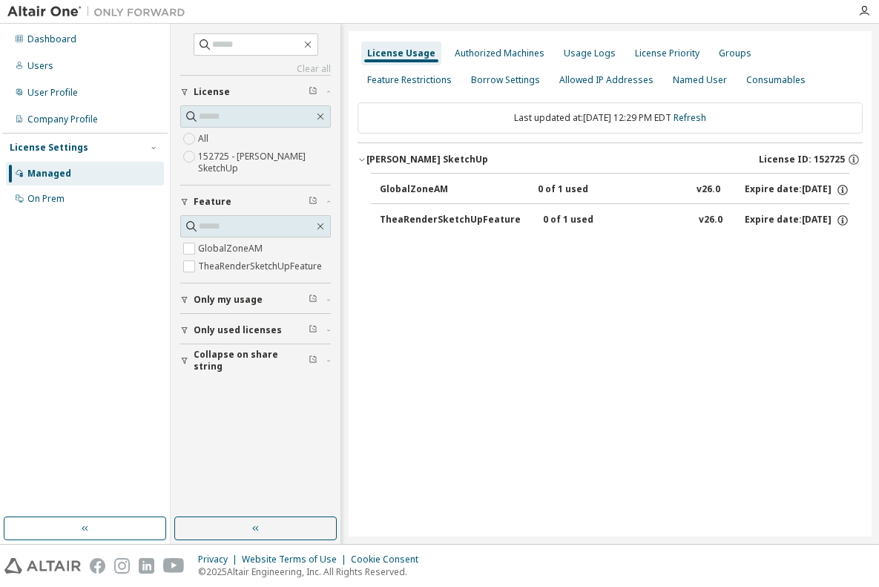
click at [755, 189] on div "Expire date: [DATE]" at bounding box center [797, 189] width 105 height 13
click at [846, 189] on icon "button" at bounding box center [842, 189] width 13 height 13
click at [483, 336] on div "License Usage Authorized Machines Usage Logs License Priority Groups Feature Re…" at bounding box center [610, 283] width 523 height 505
click at [42, 65] on div "Users" at bounding box center [40, 66] width 26 height 12
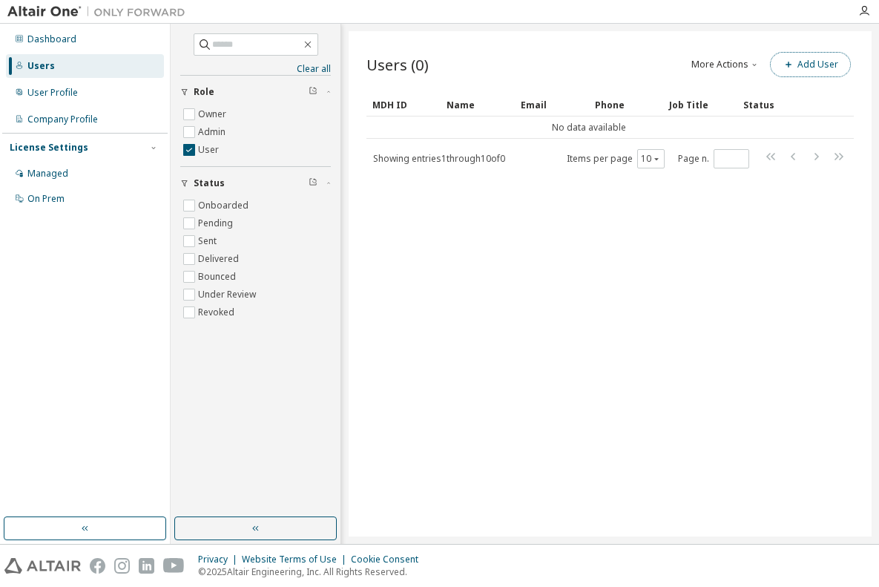
click at [808, 64] on button "Add User" at bounding box center [810, 64] width 81 height 25
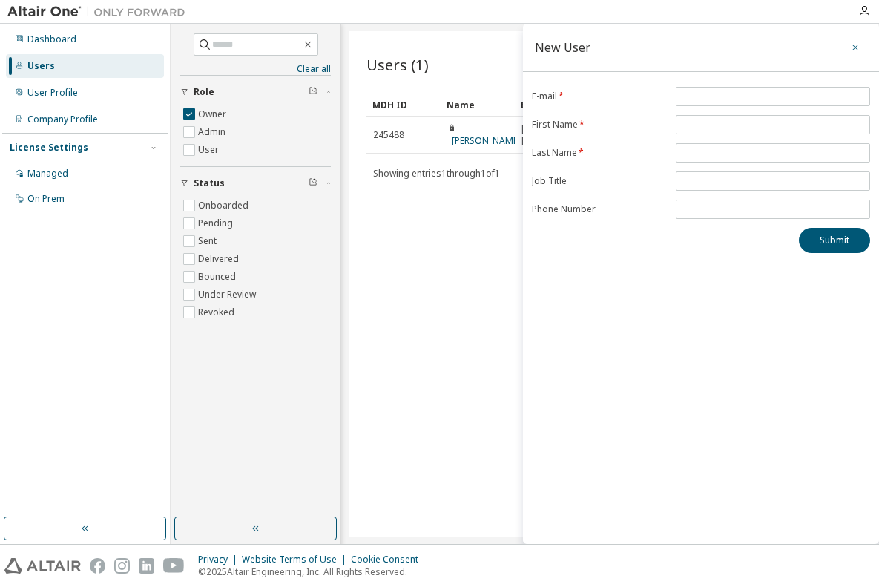
click at [861, 43] on icon "button" at bounding box center [856, 48] width 10 height 12
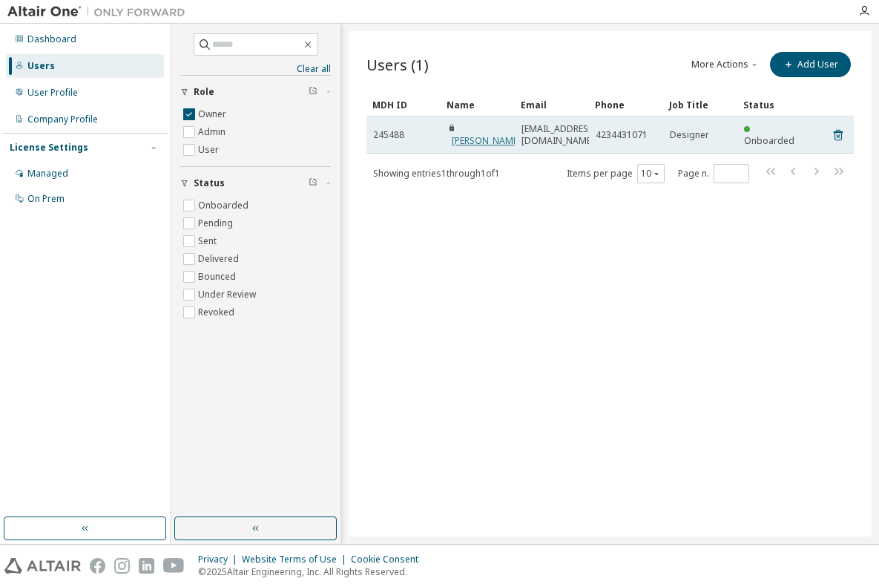
click at [468, 134] on link "GAIL OYER" at bounding box center [486, 140] width 69 height 13
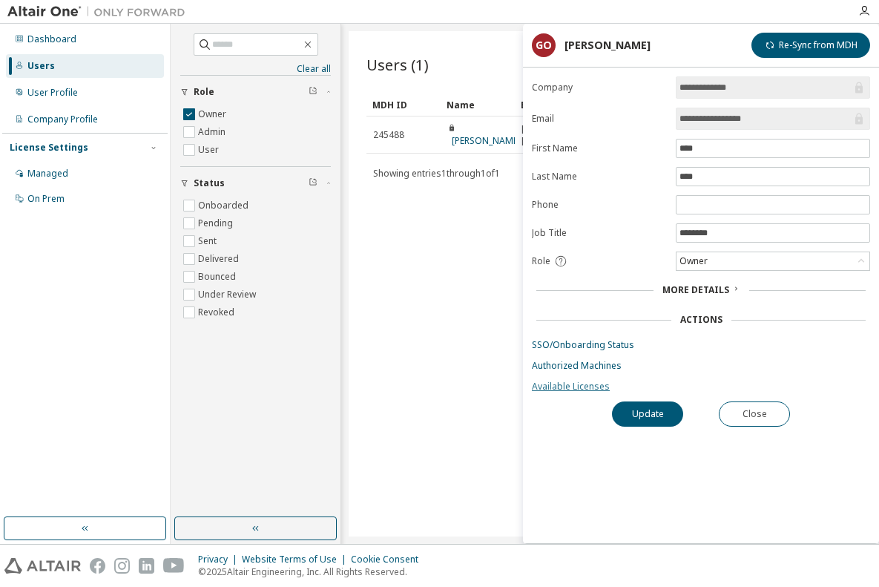
click at [570, 389] on link "Available Licenses" at bounding box center [701, 387] width 338 height 12
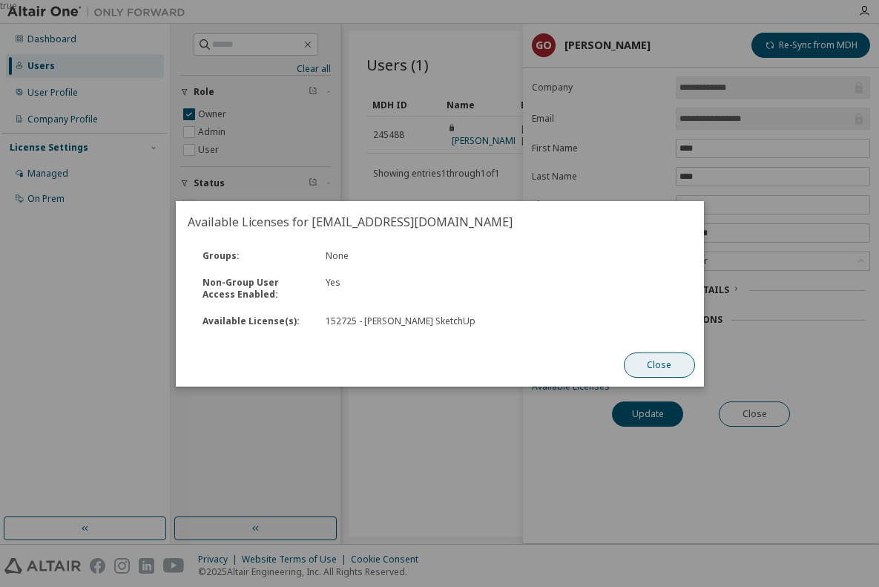
click at [656, 361] on button "Close" at bounding box center [658, 365] width 71 height 25
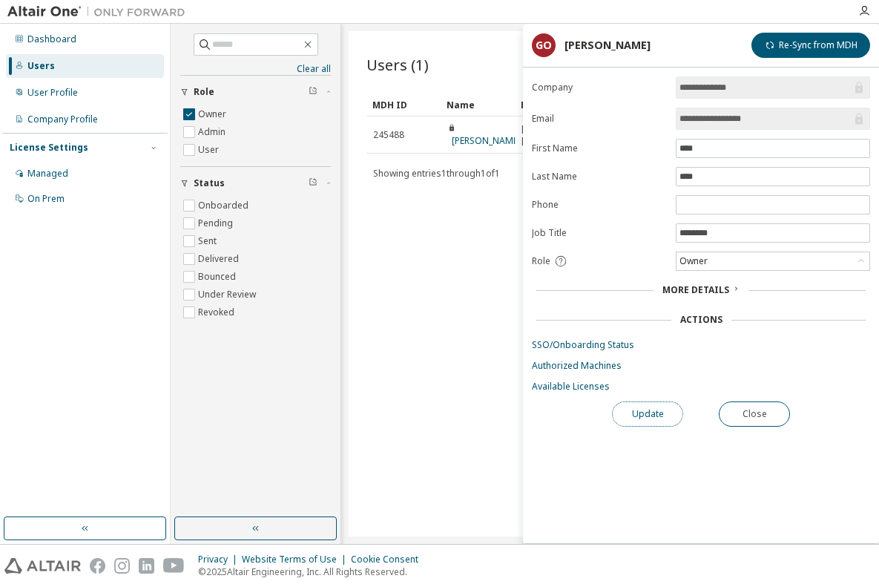
click at [650, 417] on button "Update" at bounding box center [647, 414] width 71 height 25
click at [432, 240] on div "Users (1) More Actions Import From CSV Export To CSV Add User Clear Load Save S…" at bounding box center [610, 283] width 523 height 505
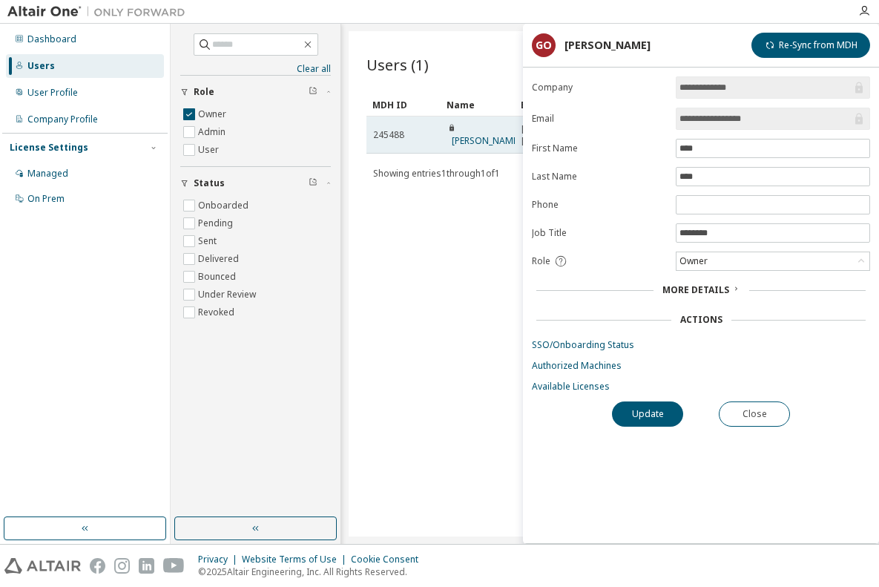
click at [392, 131] on span "245488" at bounding box center [388, 135] width 31 height 12
click at [757, 411] on button "Close" at bounding box center [754, 414] width 71 height 25
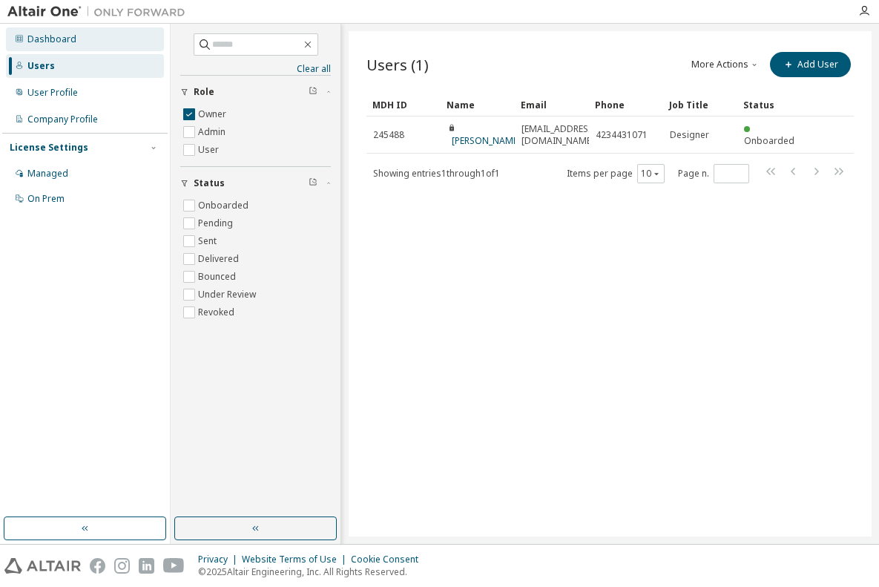
click at [53, 37] on div "Dashboard" at bounding box center [51, 39] width 49 height 12
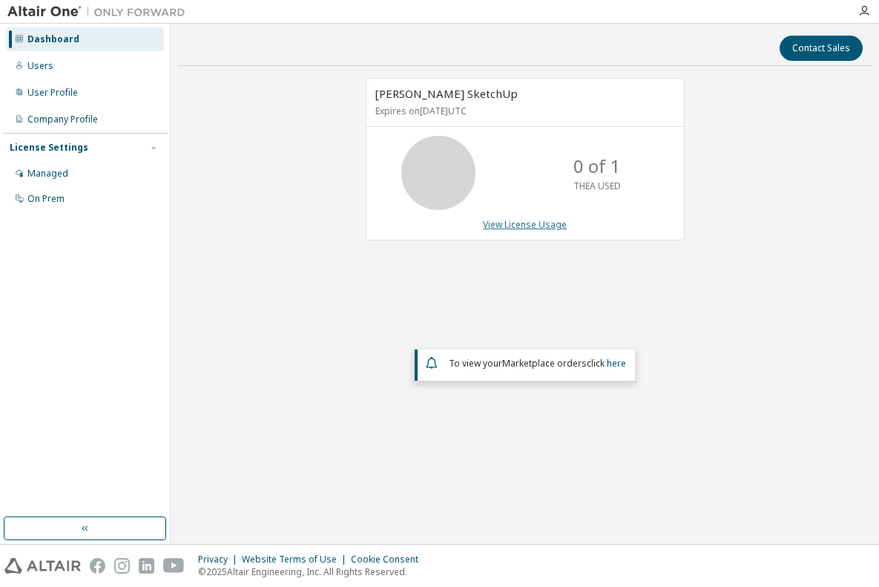
click at [522, 223] on link "View License Usage" at bounding box center [525, 224] width 84 height 13
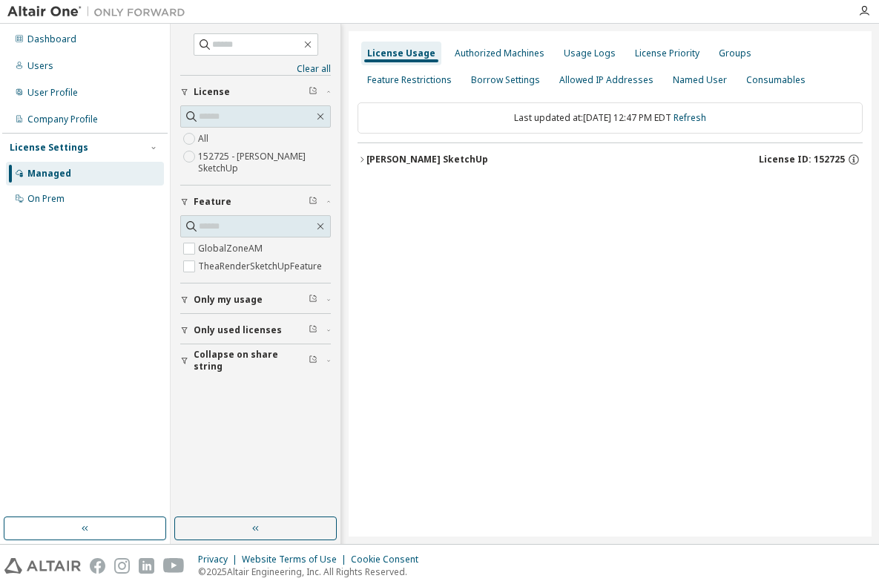
click at [249, 157] on label "152725 - Thea Render SketchUp" at bounding box center [264, 163] width 133 height 30
click at [427, 192] on div "License Usage Authorized Machines Usage Logs License Priority Groups Feature Re…" at bounding box center [610, 283] width 523 height 505
click at [428, 160] on div "[PERSON_NAME] SketchUp" at bounding box center [428, 160] width 122 height 12
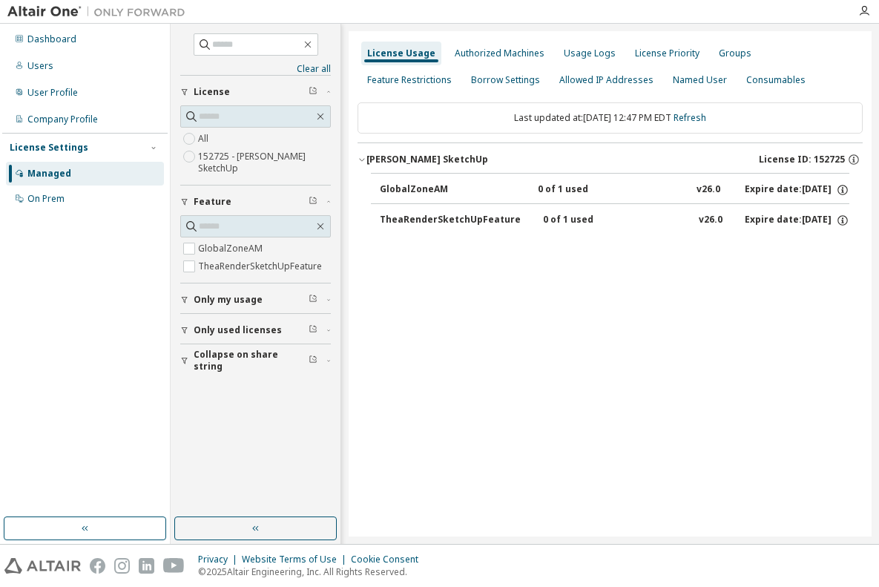
click at [481, 220] on div "TheaRenderSketchUpFeature" at bounding box center [450, 220] width 141 height 13
click at [480, 220] on div "TheaRenderSketchUpFeature" at bounding box center [450, 220] width 141 height 13
click at [526, 371] on div "License Usage Authorized Machines Usage Logs License Priority Groups Feature Re…" at bounding box center [610, 283] width 523 height 505
click at [36, 67] on div "Users" at bounding box center [40, 66] width 26 height 12
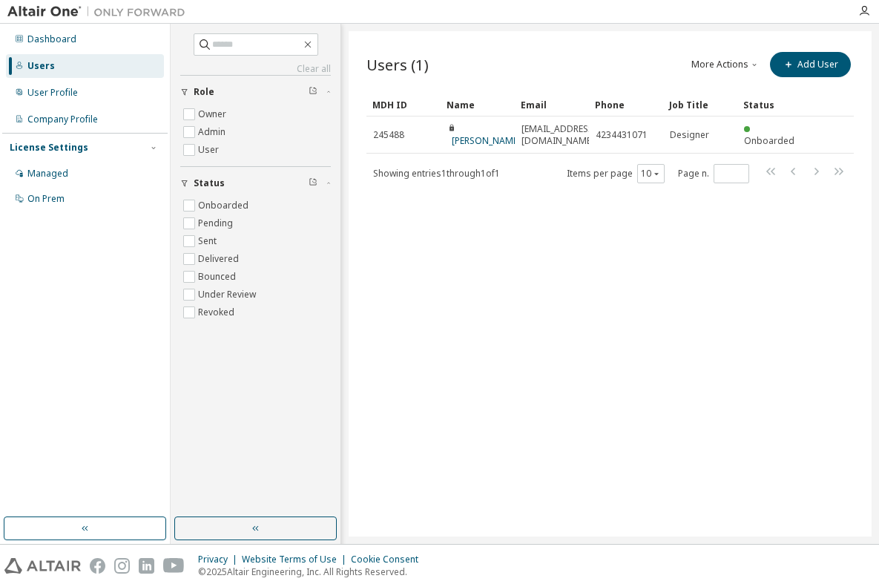
click at [705, 62] on button "More Actions" at bounding box center [725, 64] width 71 height 25
